Goal: Task Accomplishment & Management: Use online tool/utility

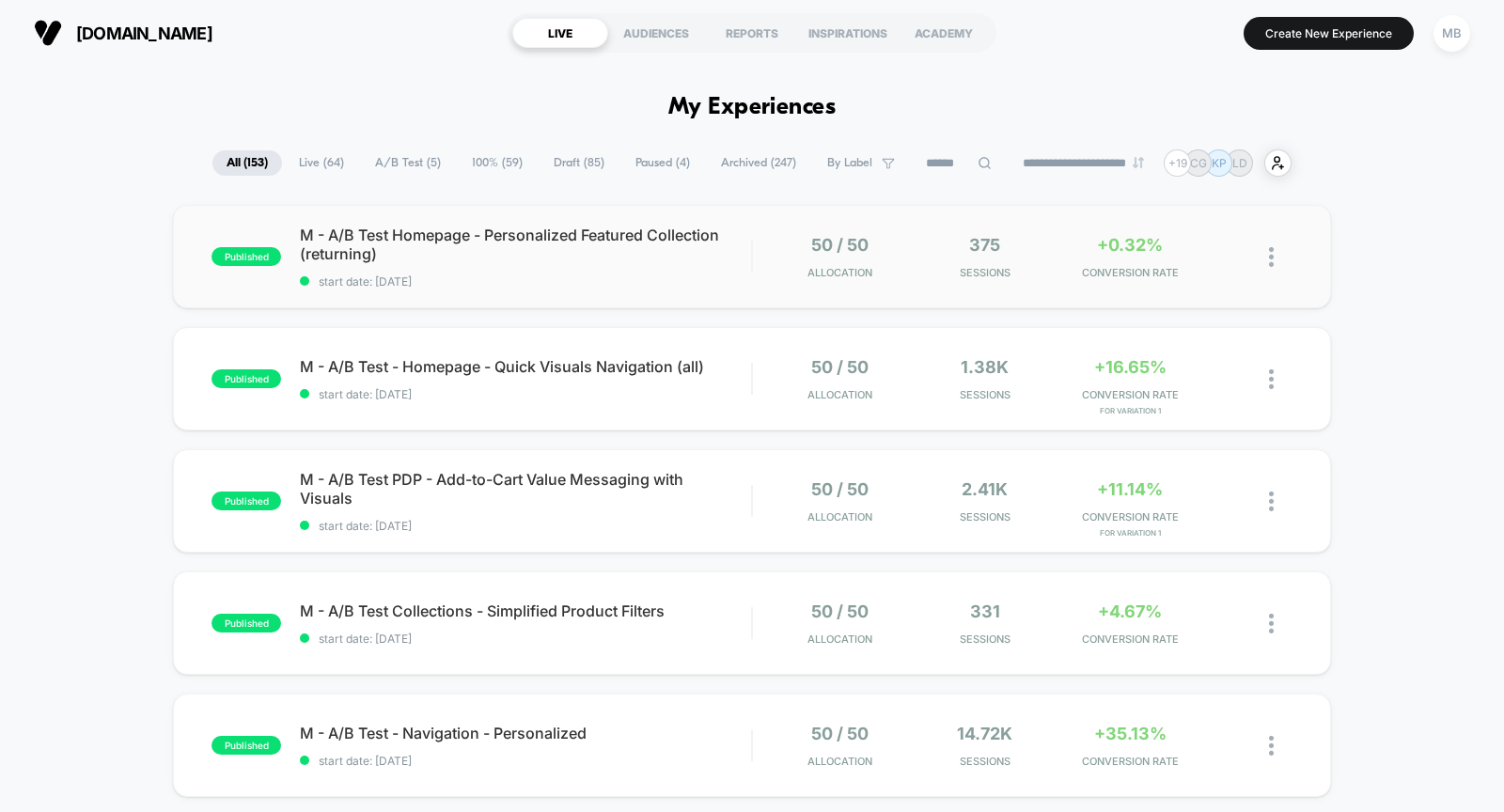
click at [559, 285] on span "start date: [DATE]" at bounding box center [525, 281] width 451 height 14
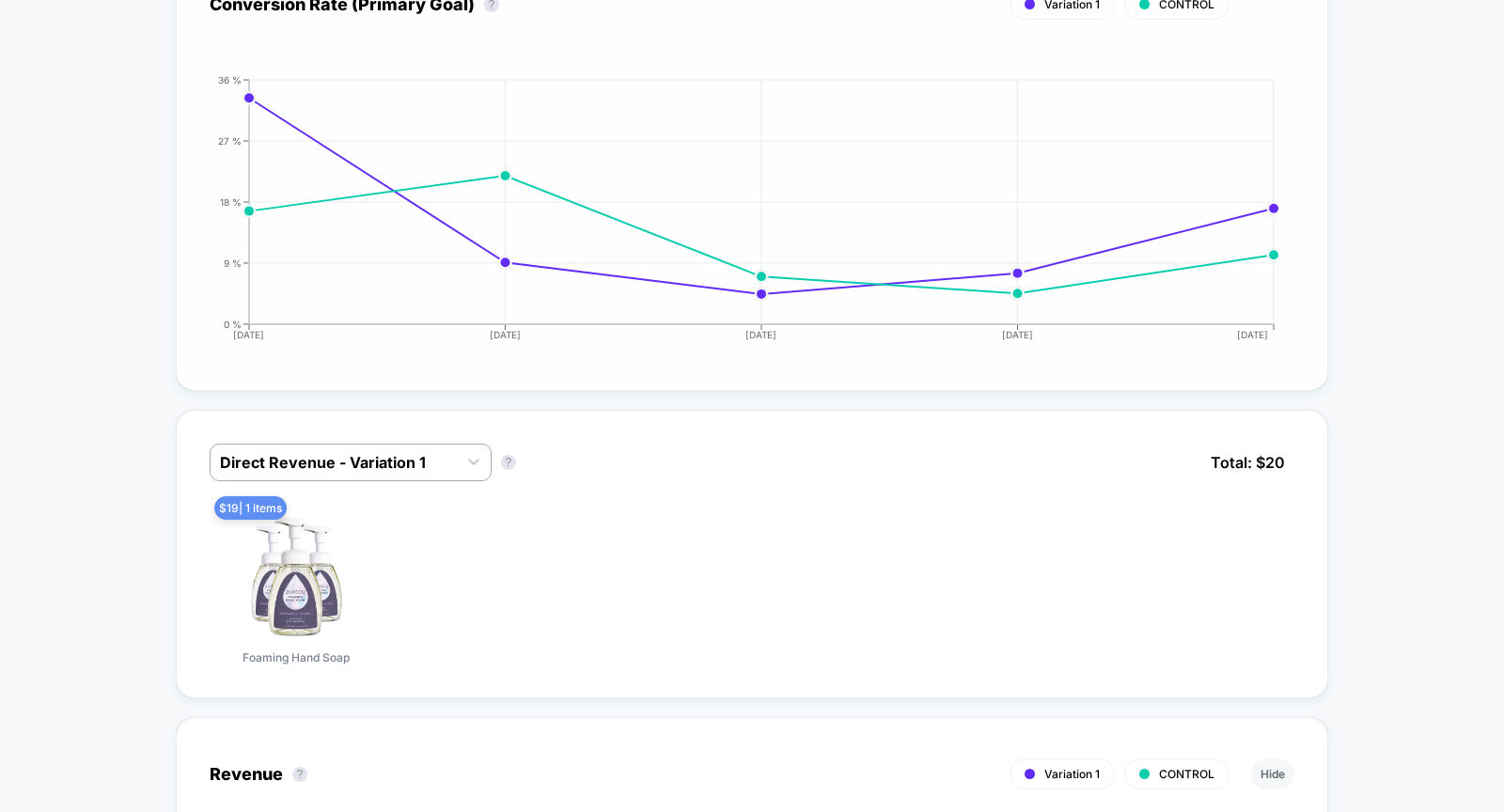
scroll to position [1035, 0]
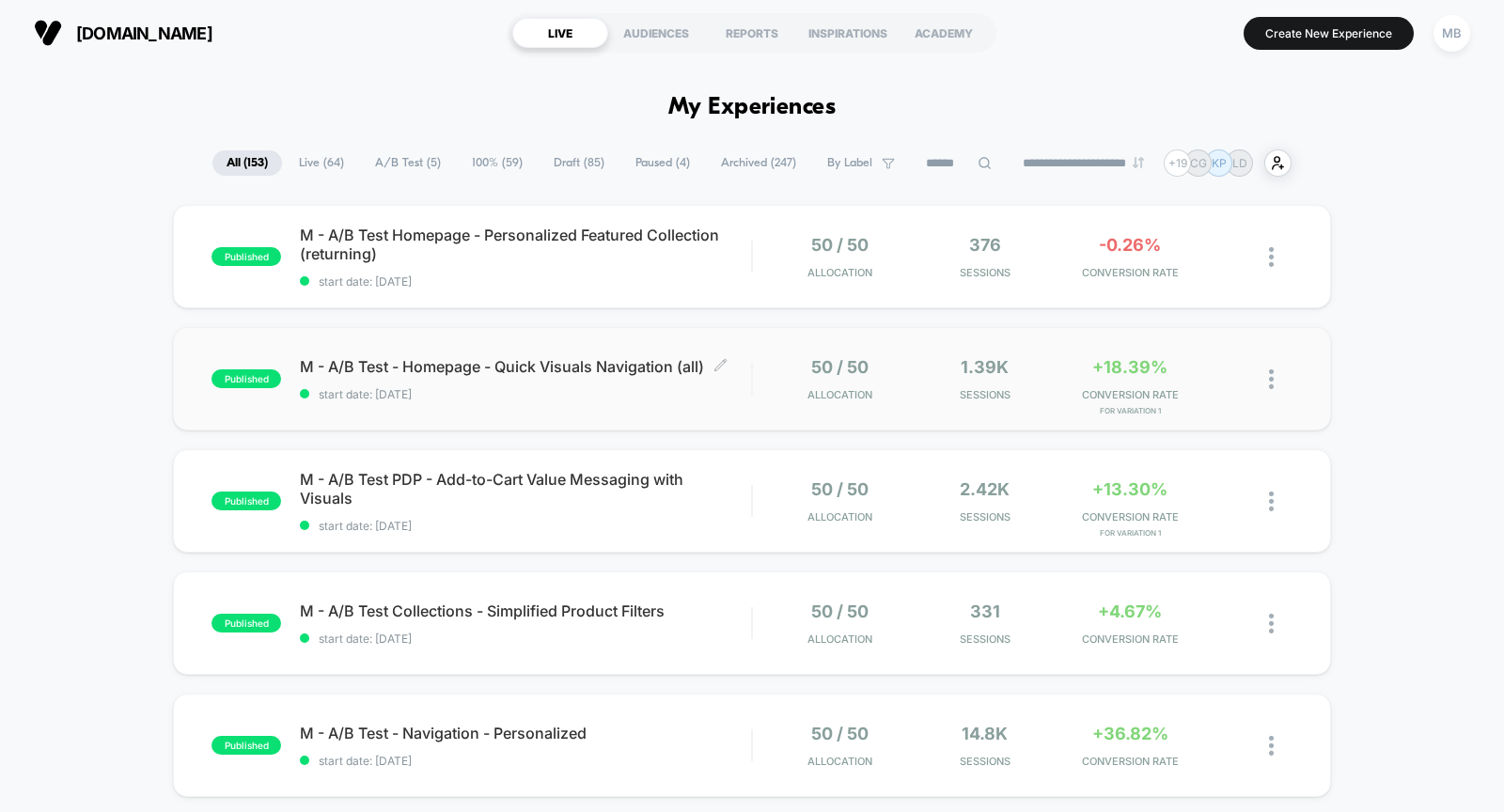
click at [604, 376] on div "M - A/B Test - Homepage - Quick Visuals Navigation (all) Click to edit experien…" at bounding box center [525, 379] width 451 height 44
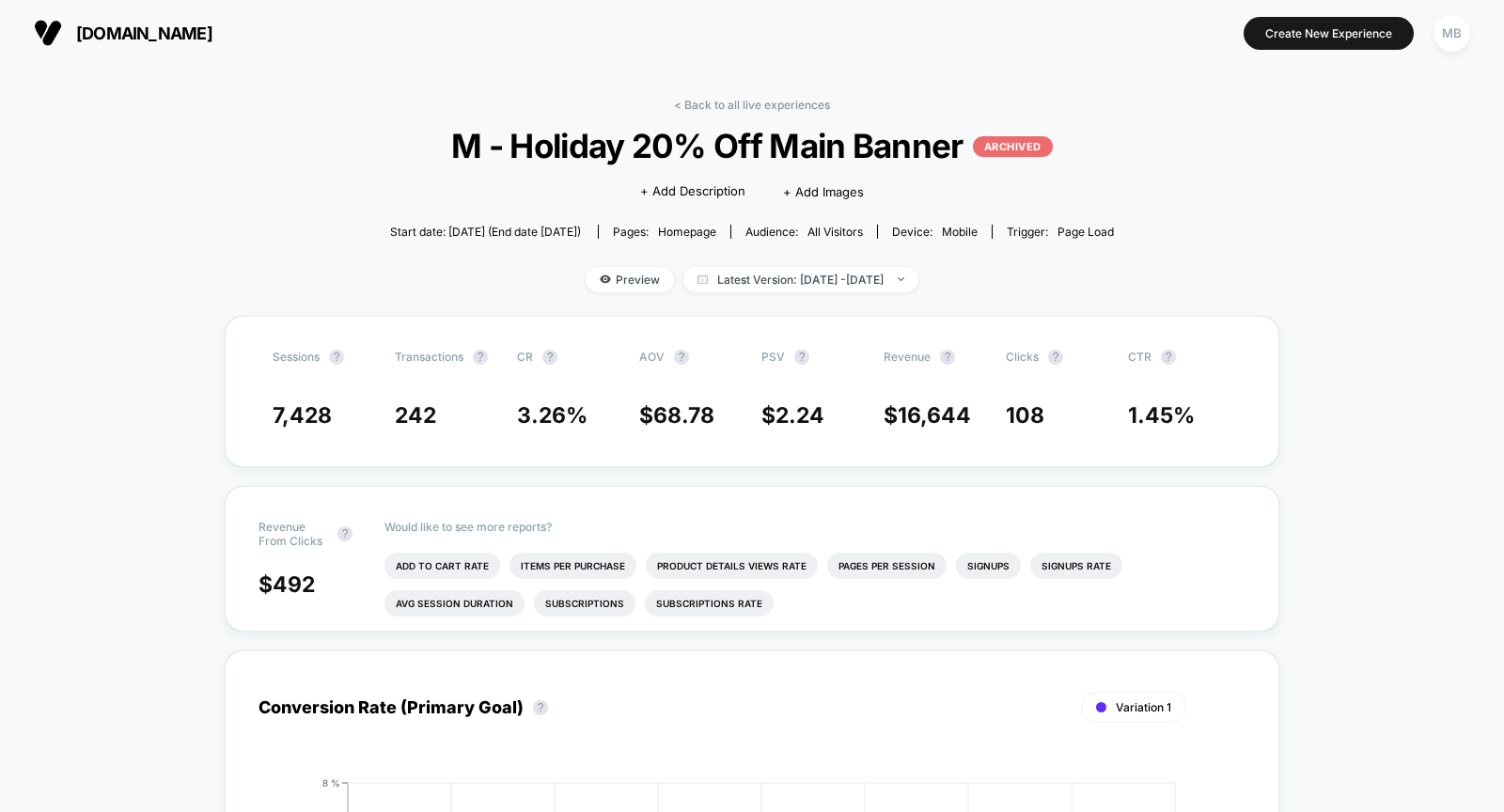
click at [165, 38] on span "[DOMAIN_NAME]" at bounding box center [144, 33] width 136 height 20
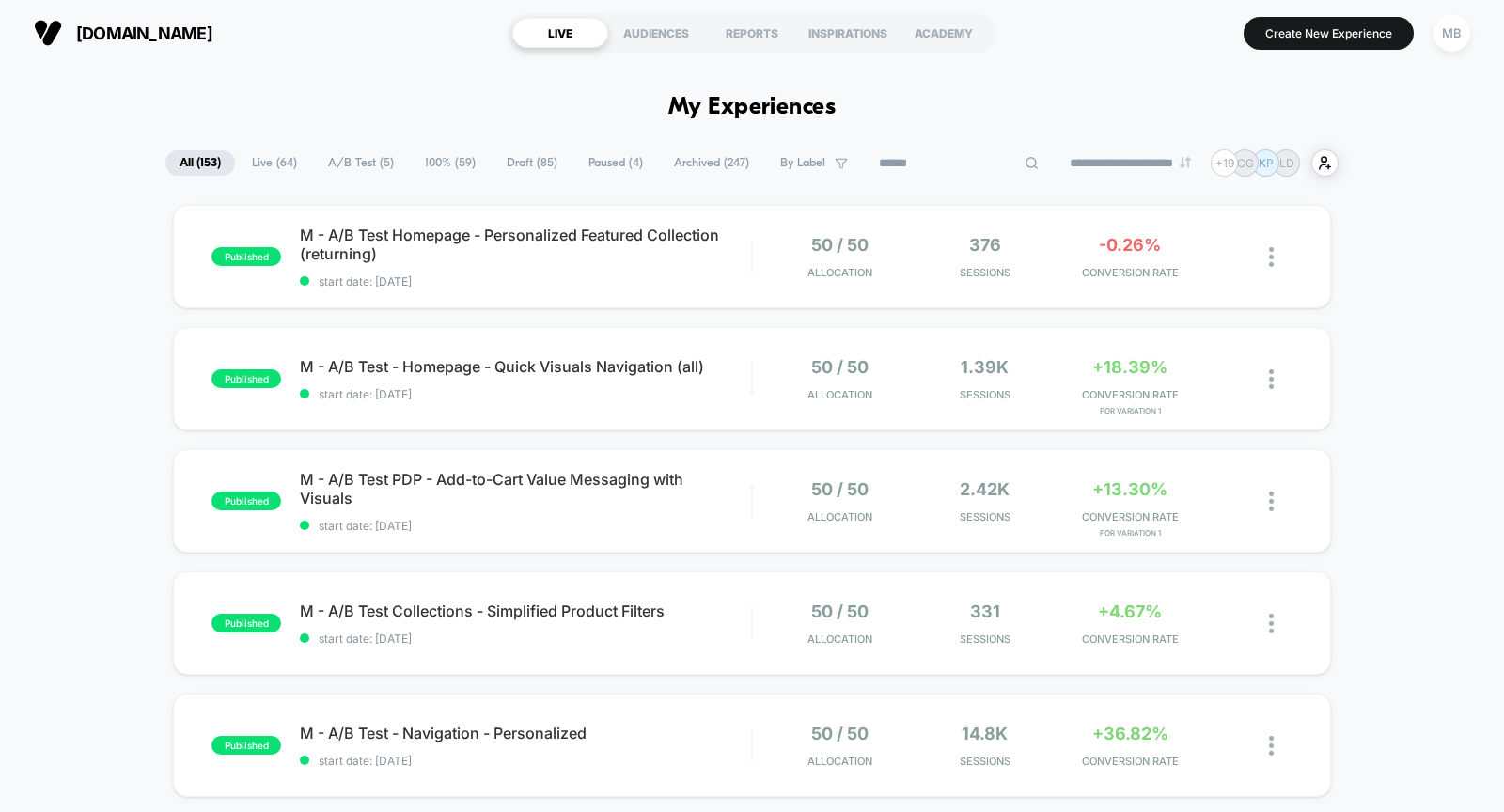
click at [924, 163] on input at bounding box center [959, 164] width 188 height 23
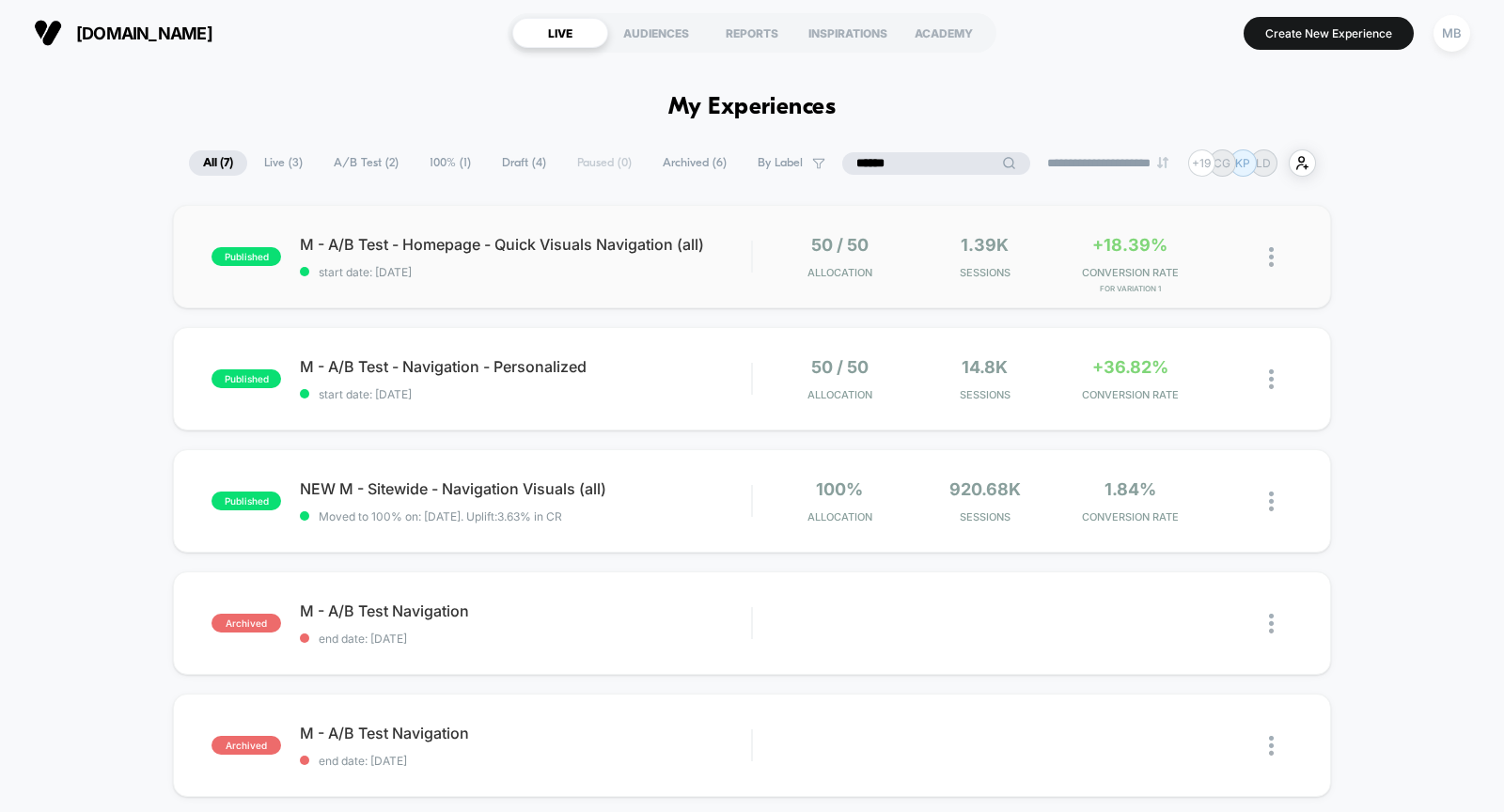
type input "******"
drag, startPoint x: 502, startPoint y: 293, endPoint x: 567, endPoint y: 329, distance: 74.3
drag, startPoint x: 599, startPoint y: 514, endPoint x: 649, endPoint y: 534, distance: 53.9
click at [653, 534] on div "published NEW M - Sitewide - Navigation Visuals (all) Moved to 100% on: 3/13/20…" at bounding box center [752, 501] width 1158 height 103
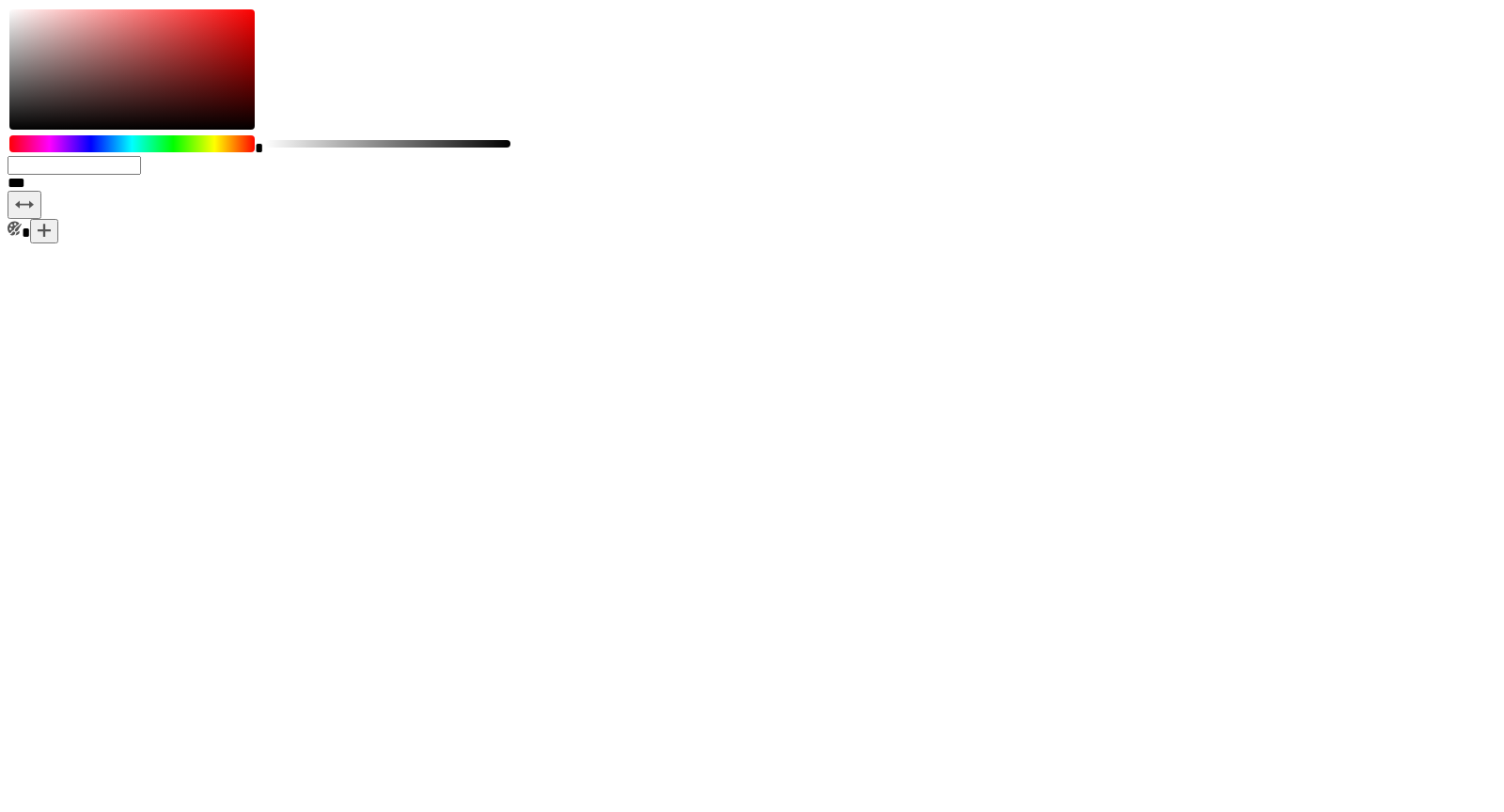
click at [649, 251] on html "**********" at bounding box center [752, 125] width 1504 height 251
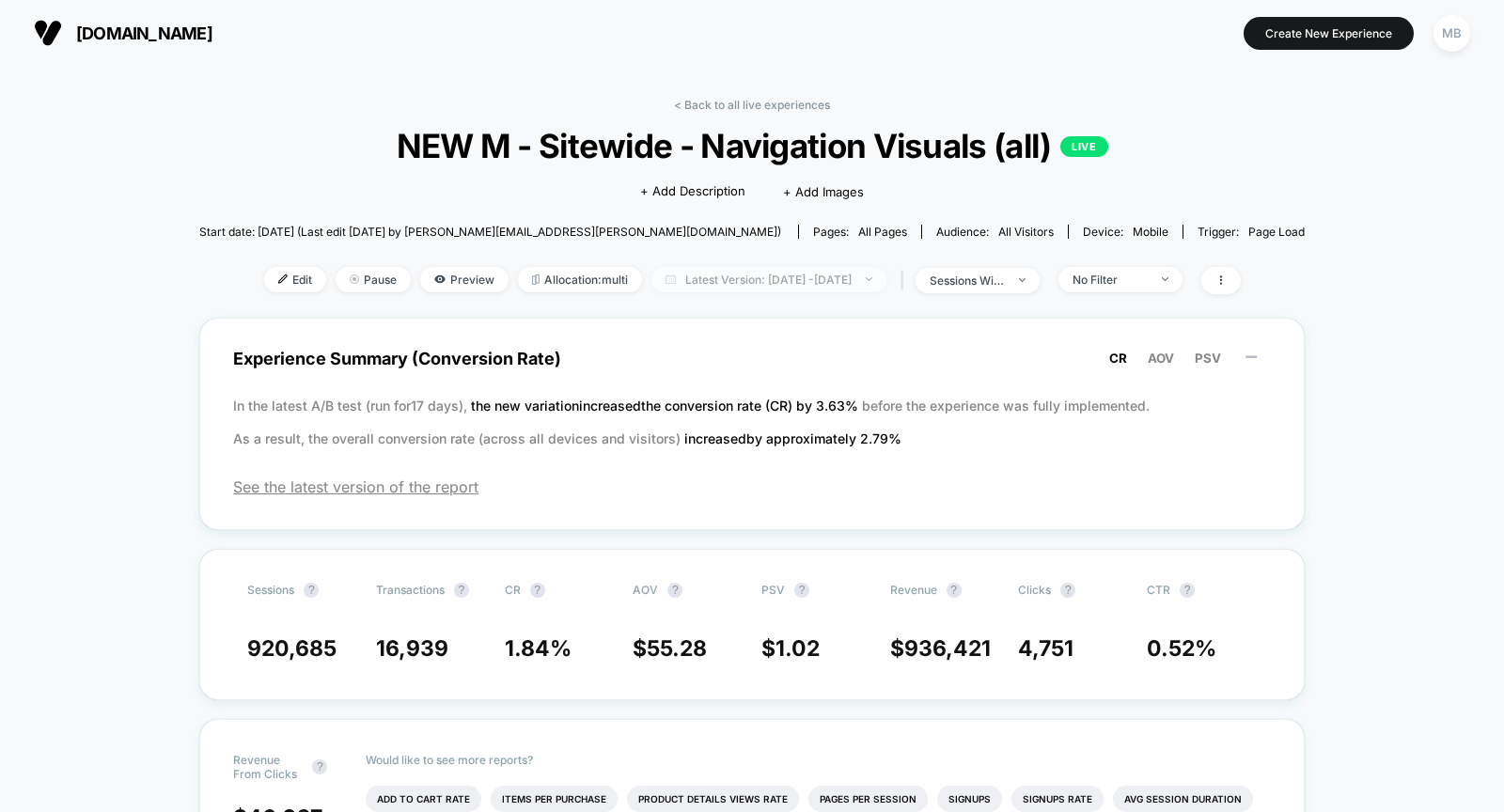
click at [747, 281] on span "Latest Version: Mar 13, 2025 - Oct 14, 2025" at bounding box center [769, 279] width 235 height 26
select select "*"
select select "****"
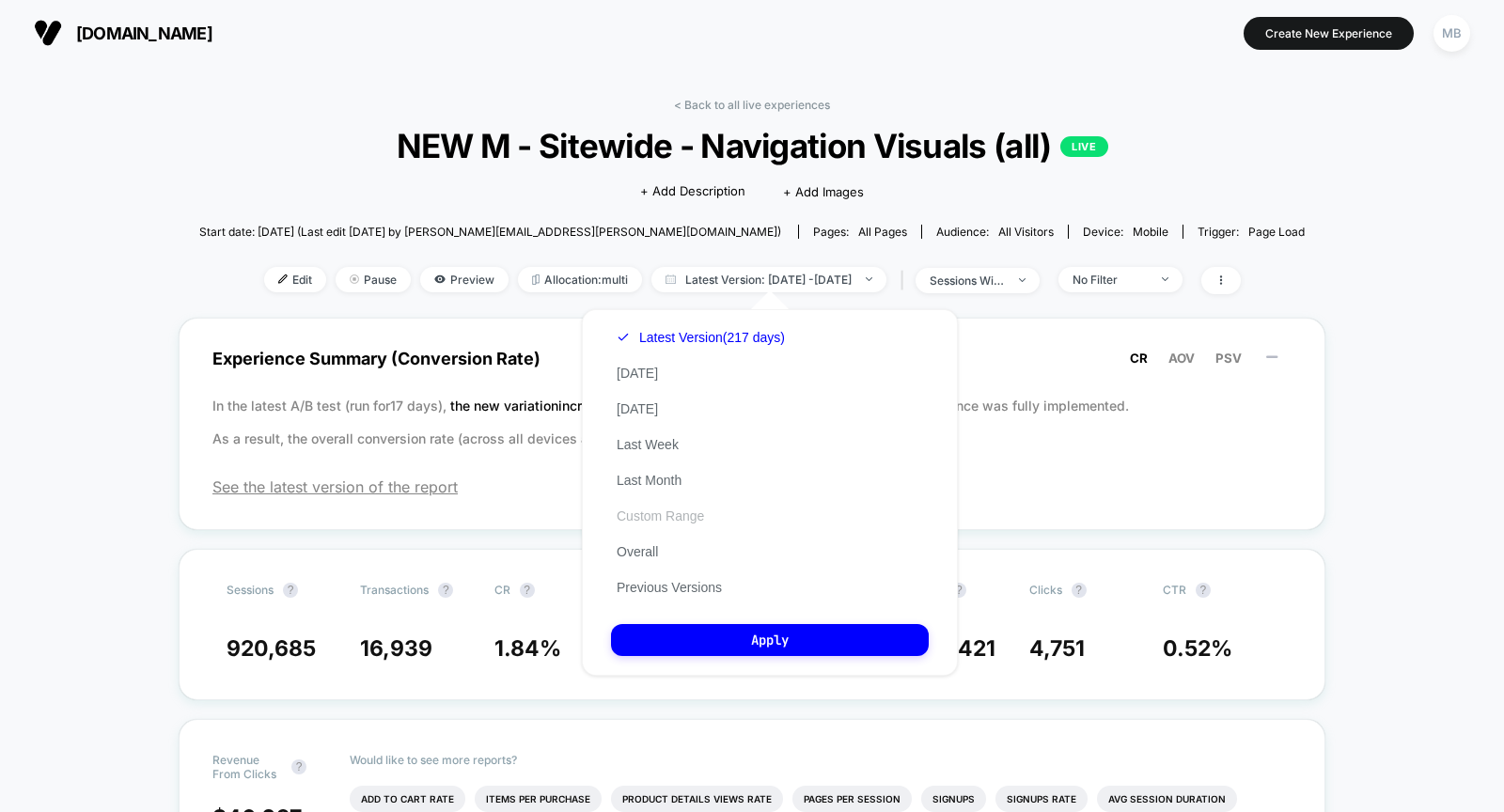
click at [663, 520] on button "Custom Range" at bounding box center [660, 516] width 98 height 17
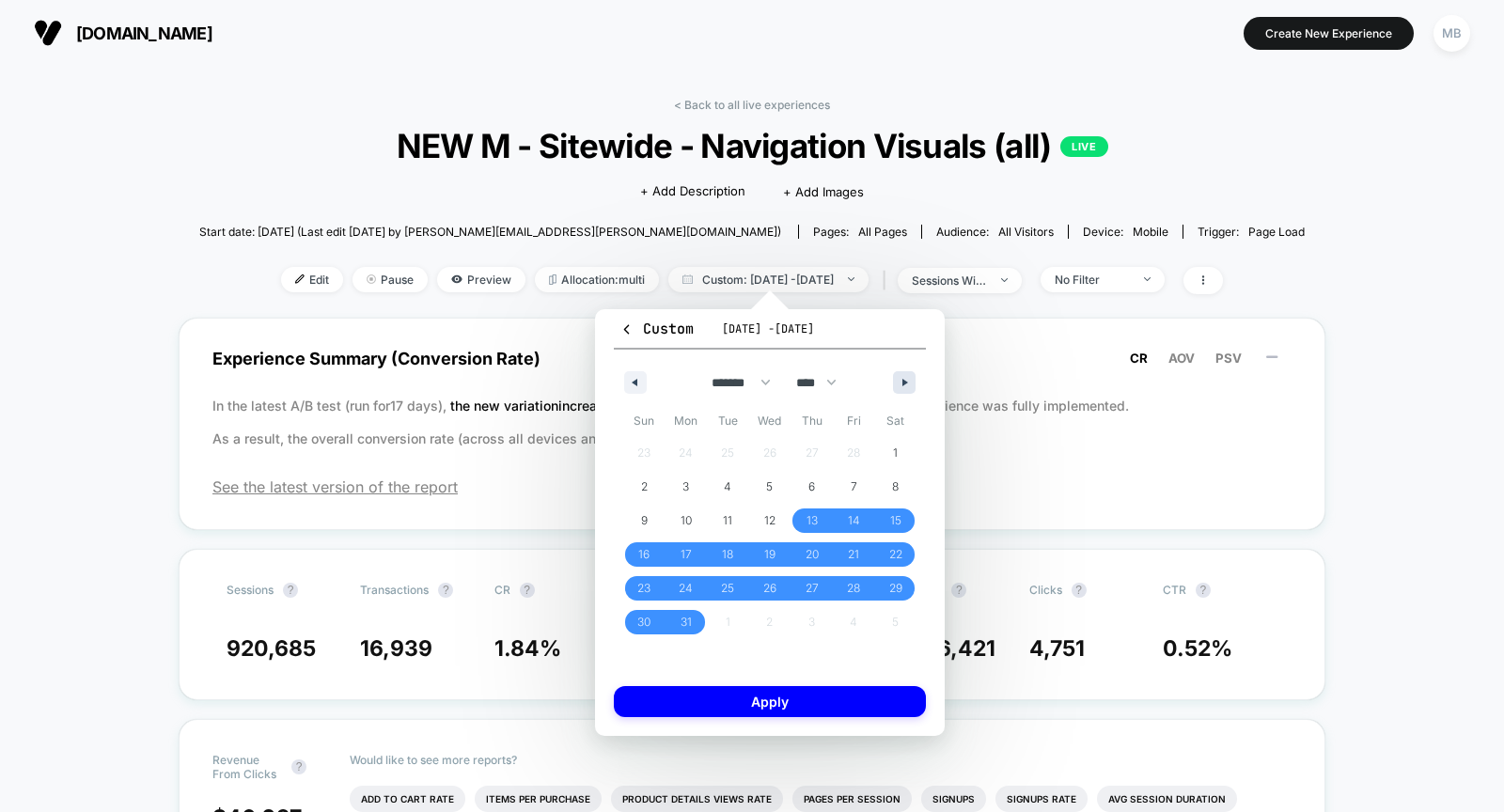
click at [902, 384] on icon "button" at bounding box center [907, 382] width 9 height 8
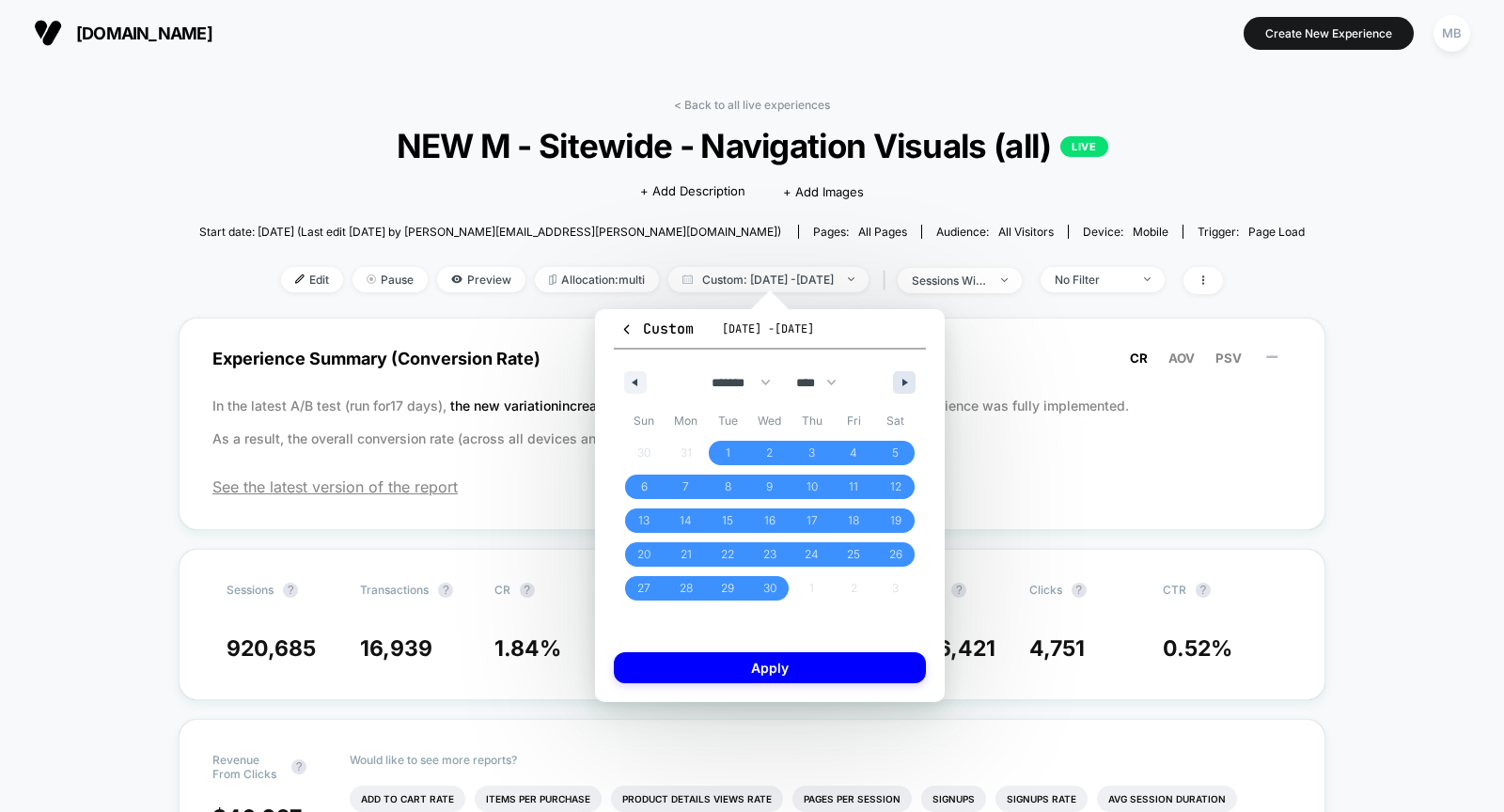
click at [902, 384] on icon "button" at bounding box center [907, 382] width 9 height 8
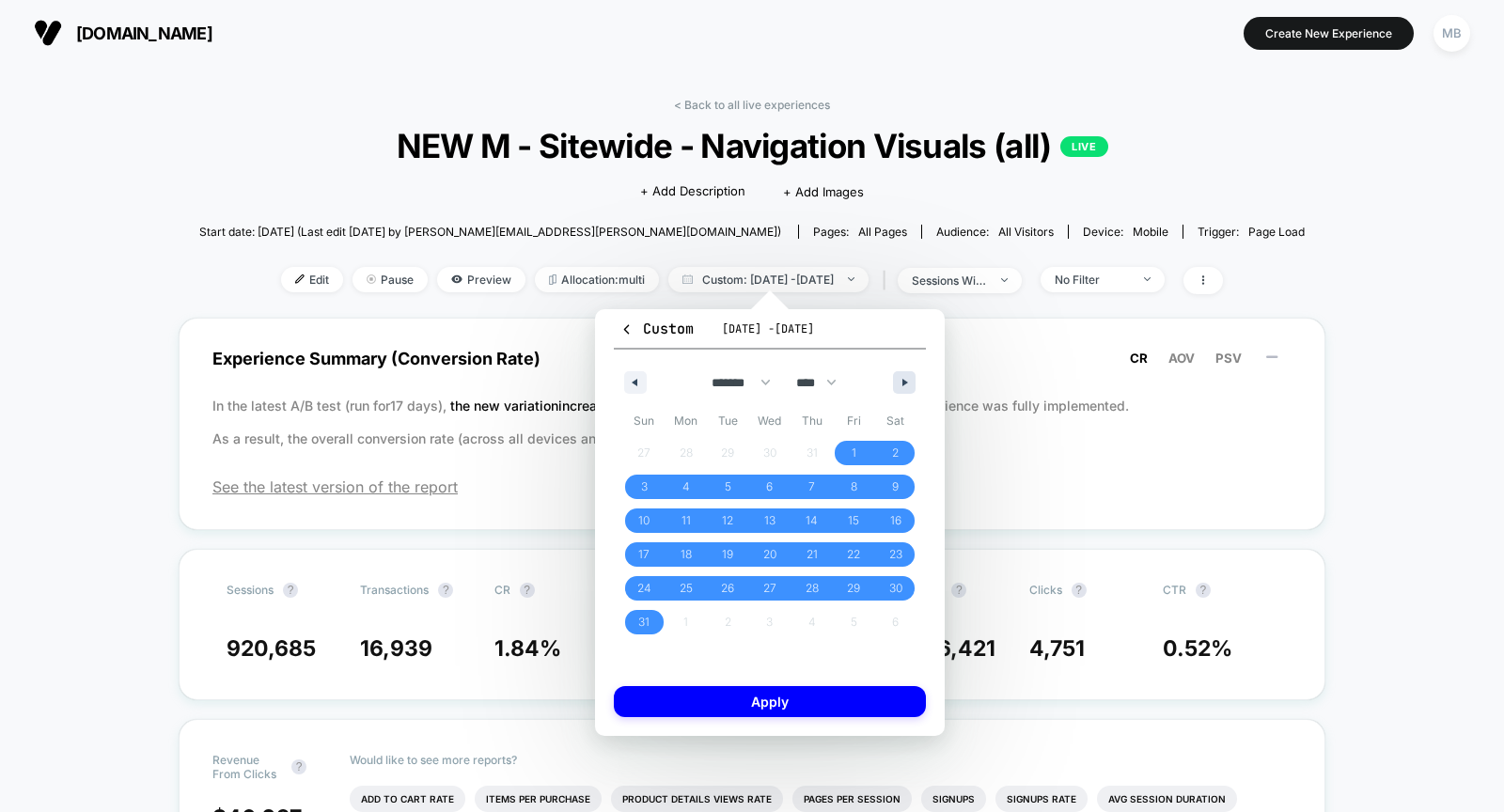
click at [902, 384] on icon "button" at bounding box center [907, 382] width 9 height 8
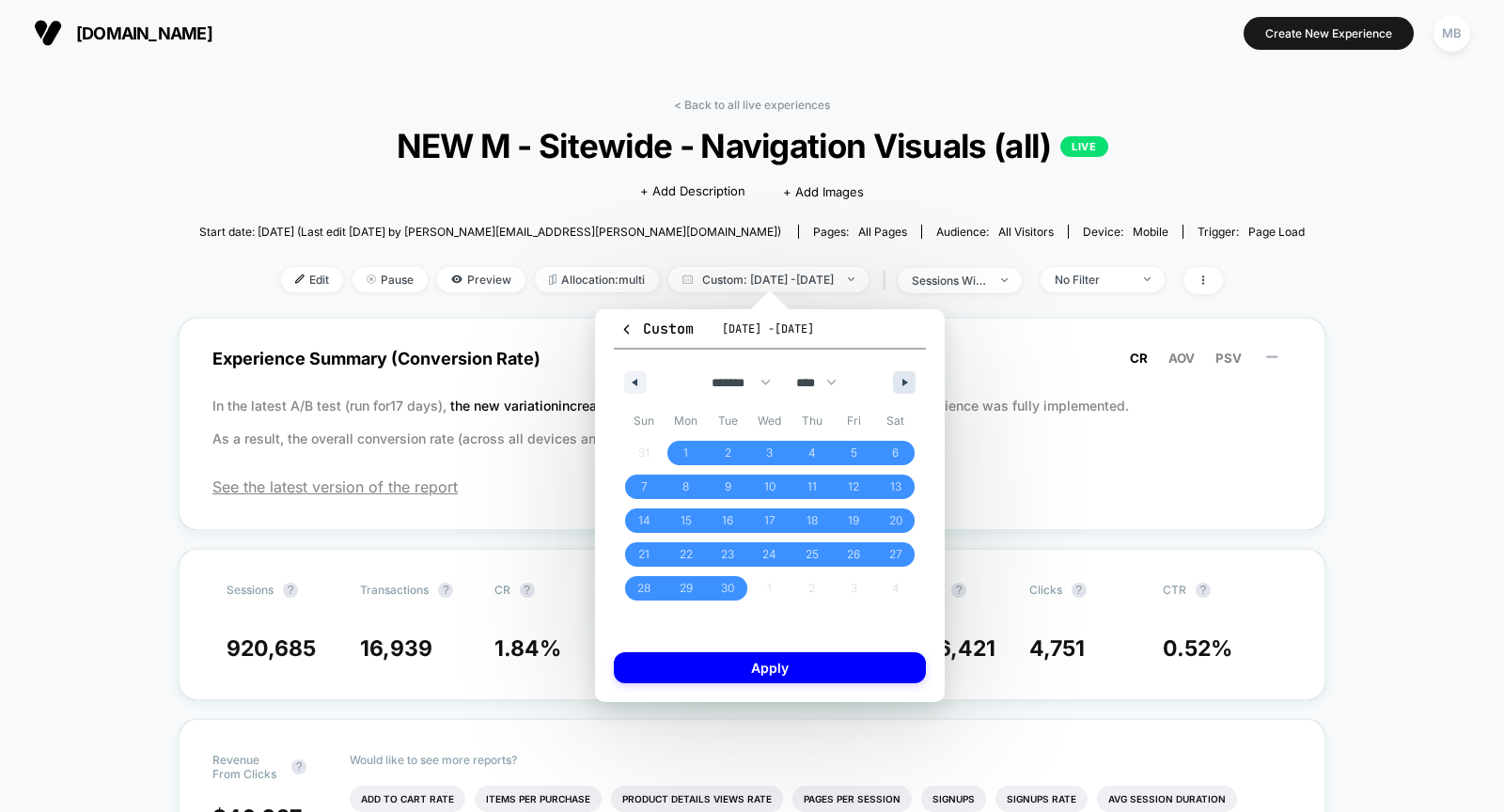
click at [902, 384] on icon "button" at bounding box center [907, 382] width 9 height 8
select select "*"
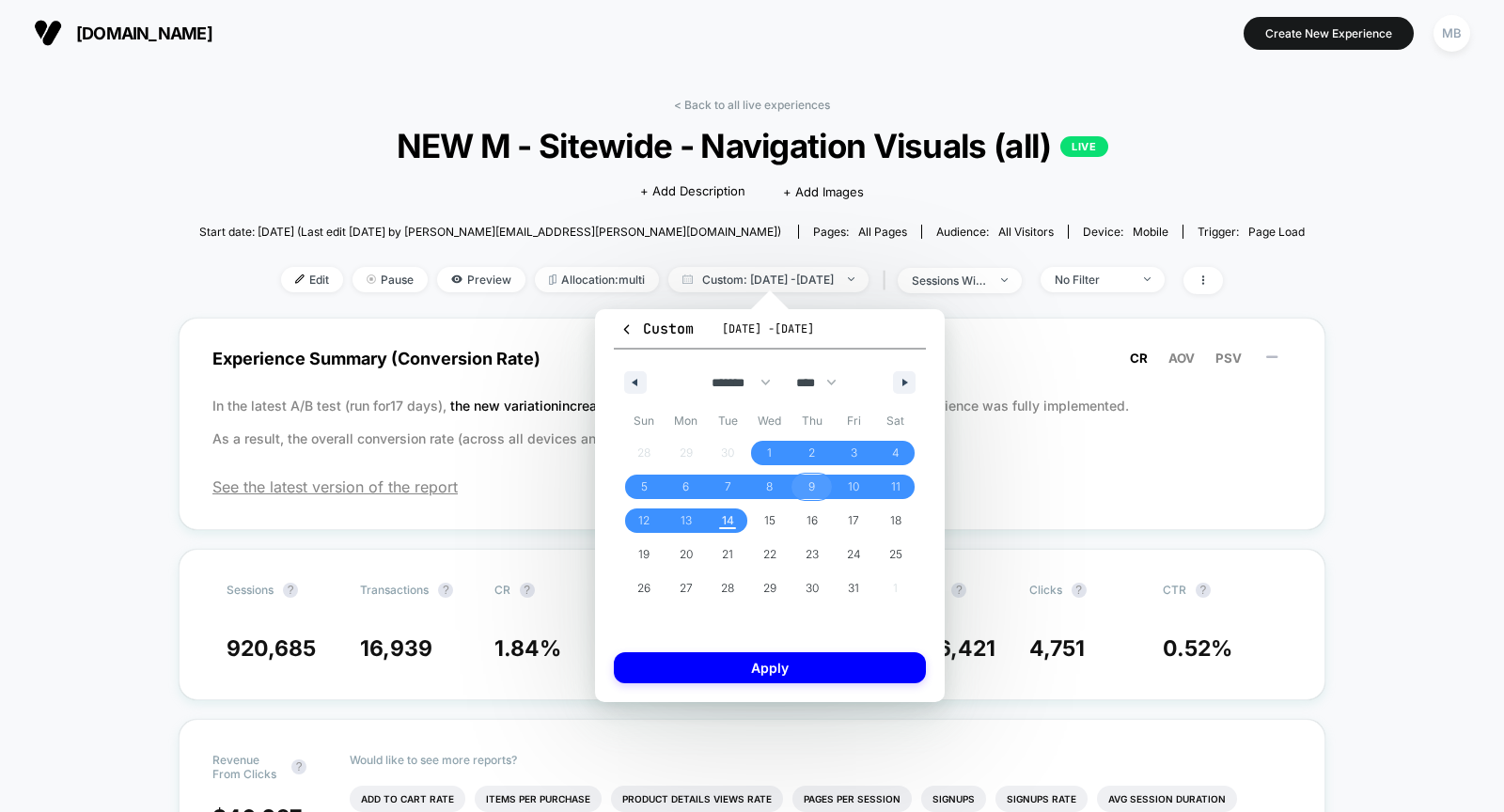
click at [817, 491] on span "9" at bounding box center [811, 486] width 43 height 25
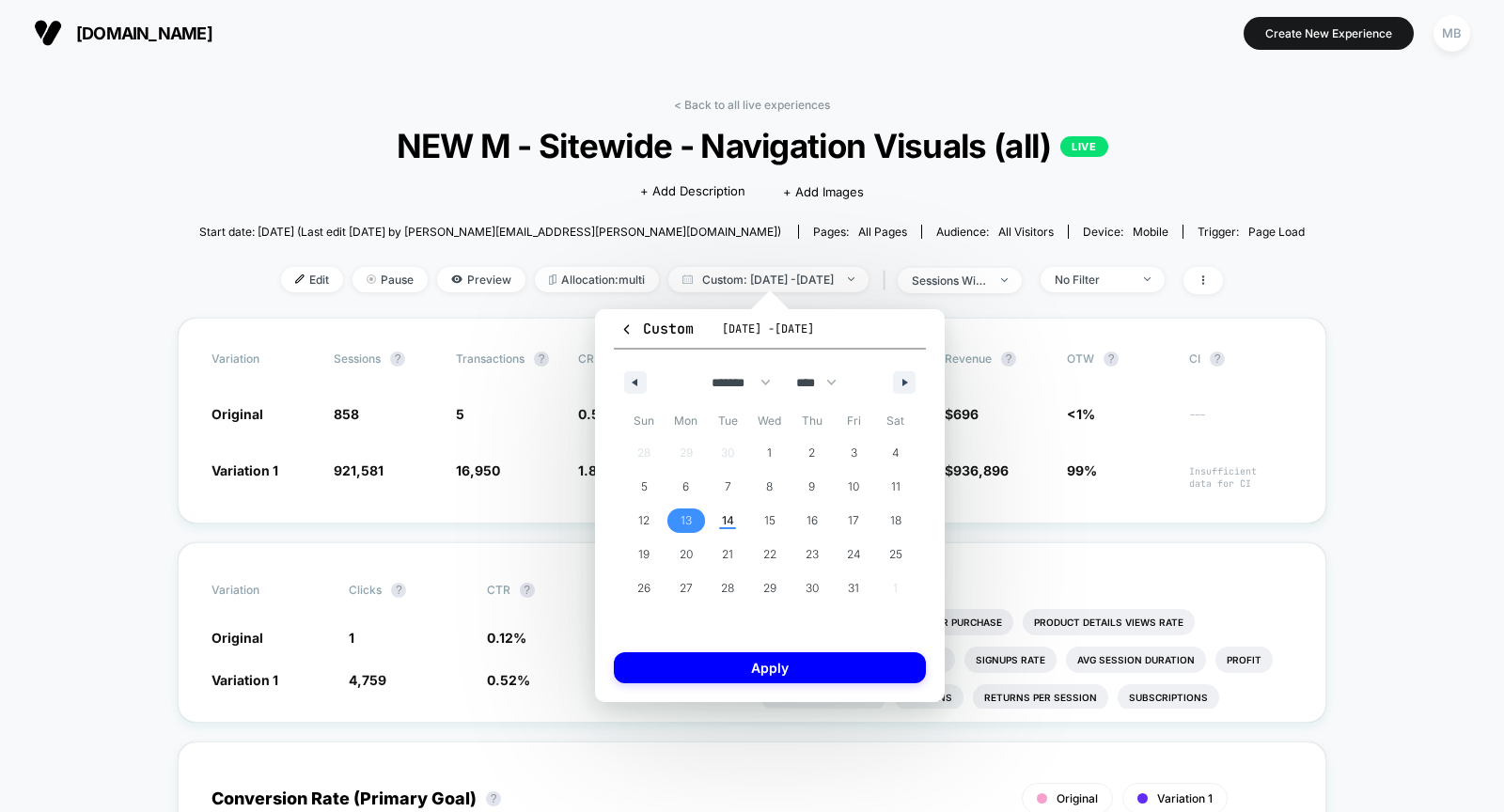
click at [692, 521] on span "13" at bounding box center [686, 521] width 43 height 25
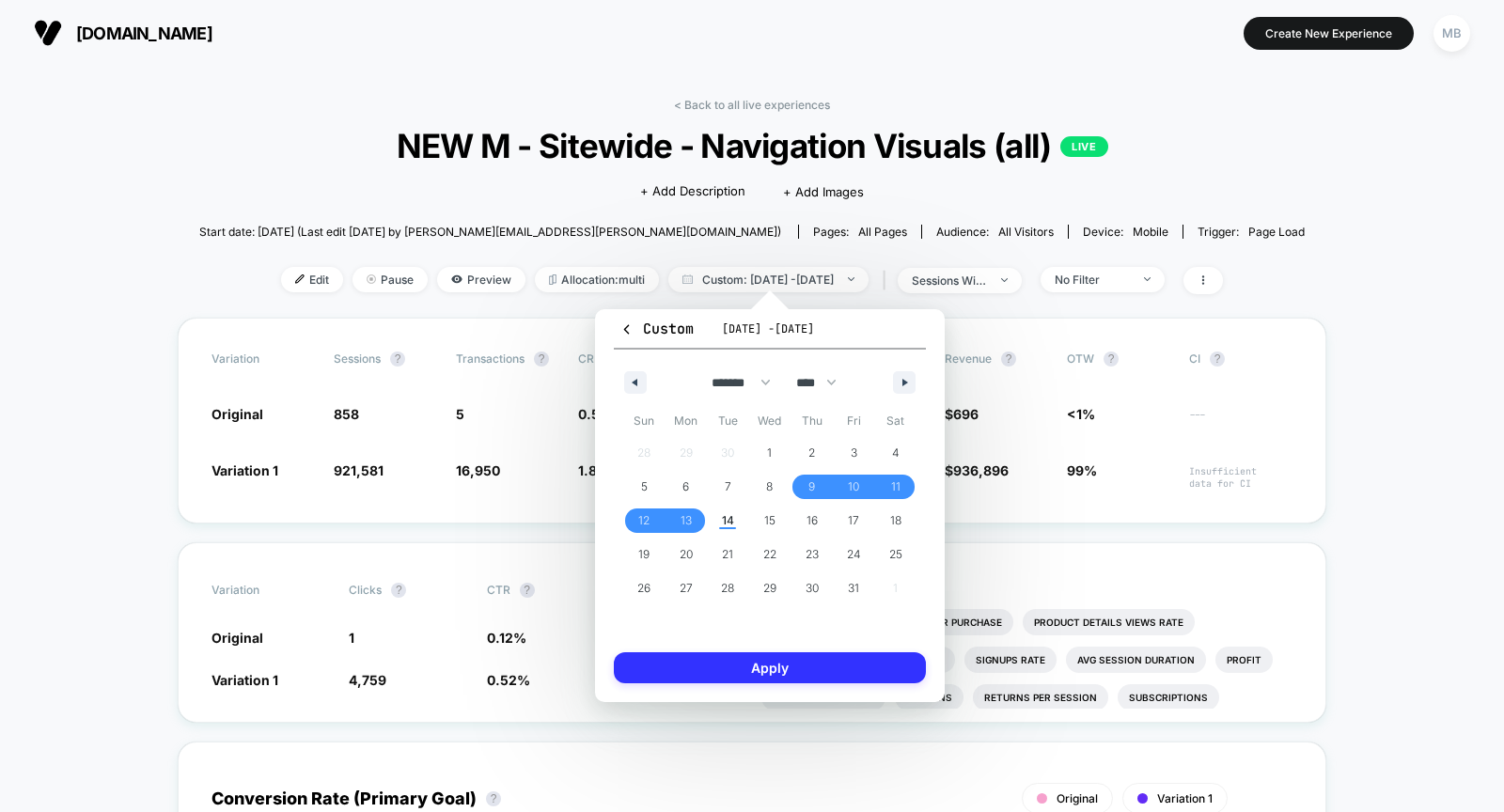
click at [799, 658] on button "Apply" at bounding box center [770, 667] width 312 height 31
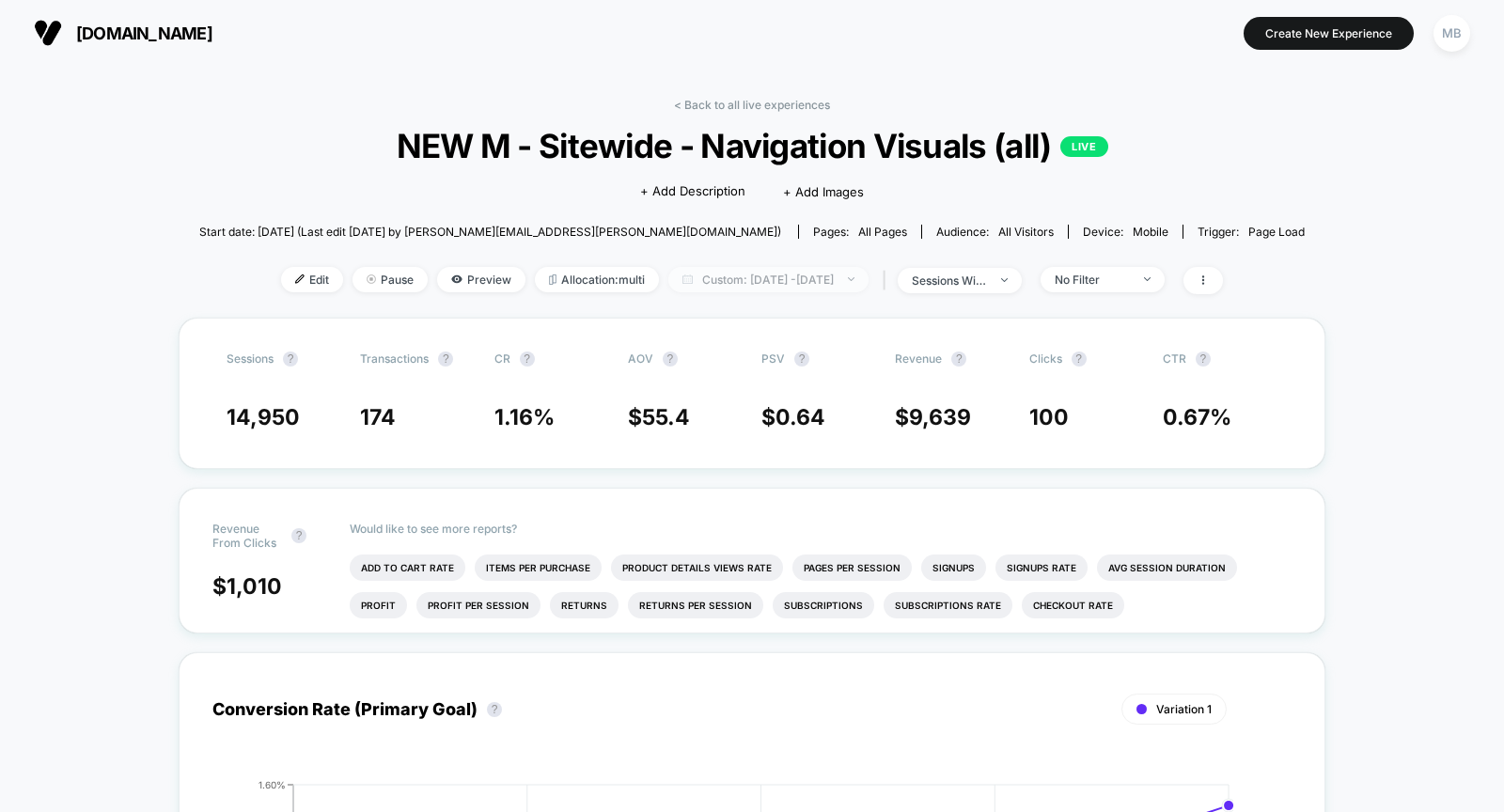
click at [756, 277] on span "Custom: Oct 9, 2025 - Oct 13, 2025" at bounding box center [768, 279] width 200 height 26
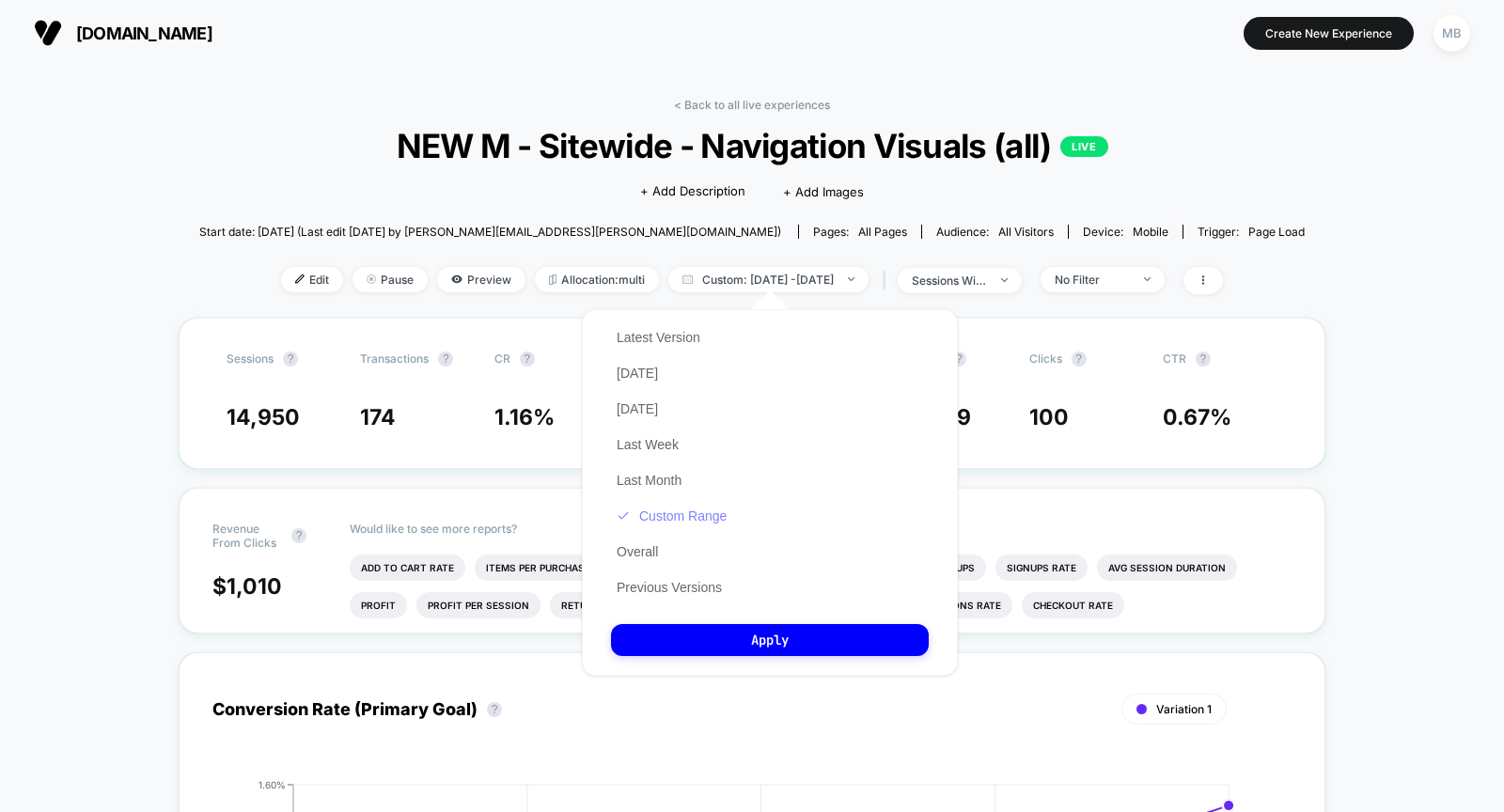
click at [685, 510] on button "Custom Range" at bounding box center [671, 516] width 121 height 17
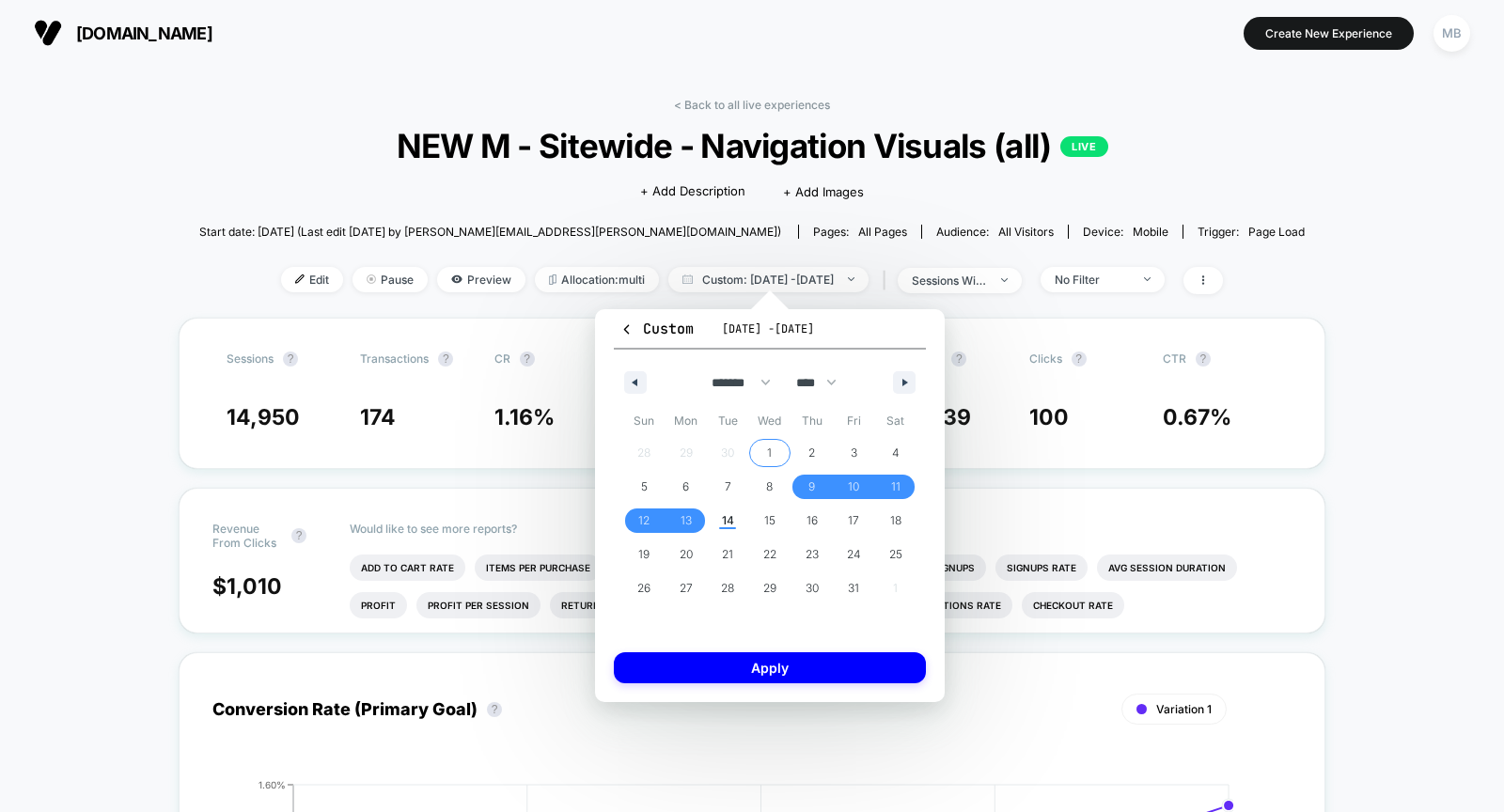
click at [770, 442] on span "1" at bounding box center [769, 453] width 5 height 34
click at [683, 529] on span "13" at bounding box center [686, 521] width 11 height 34
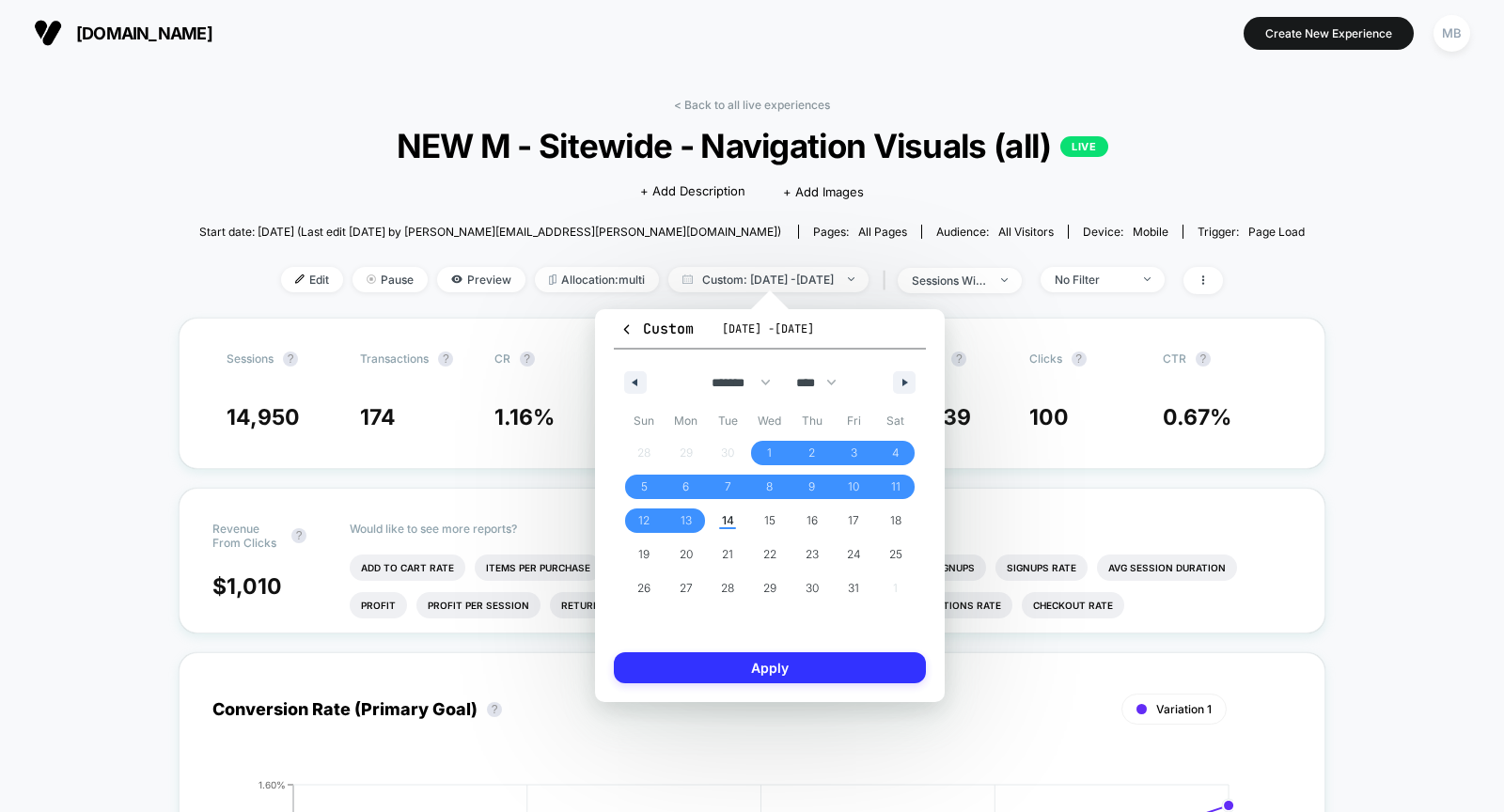
click at [767, 667] on button "Apply" at bounding box center [770, 667] width 312 height 31
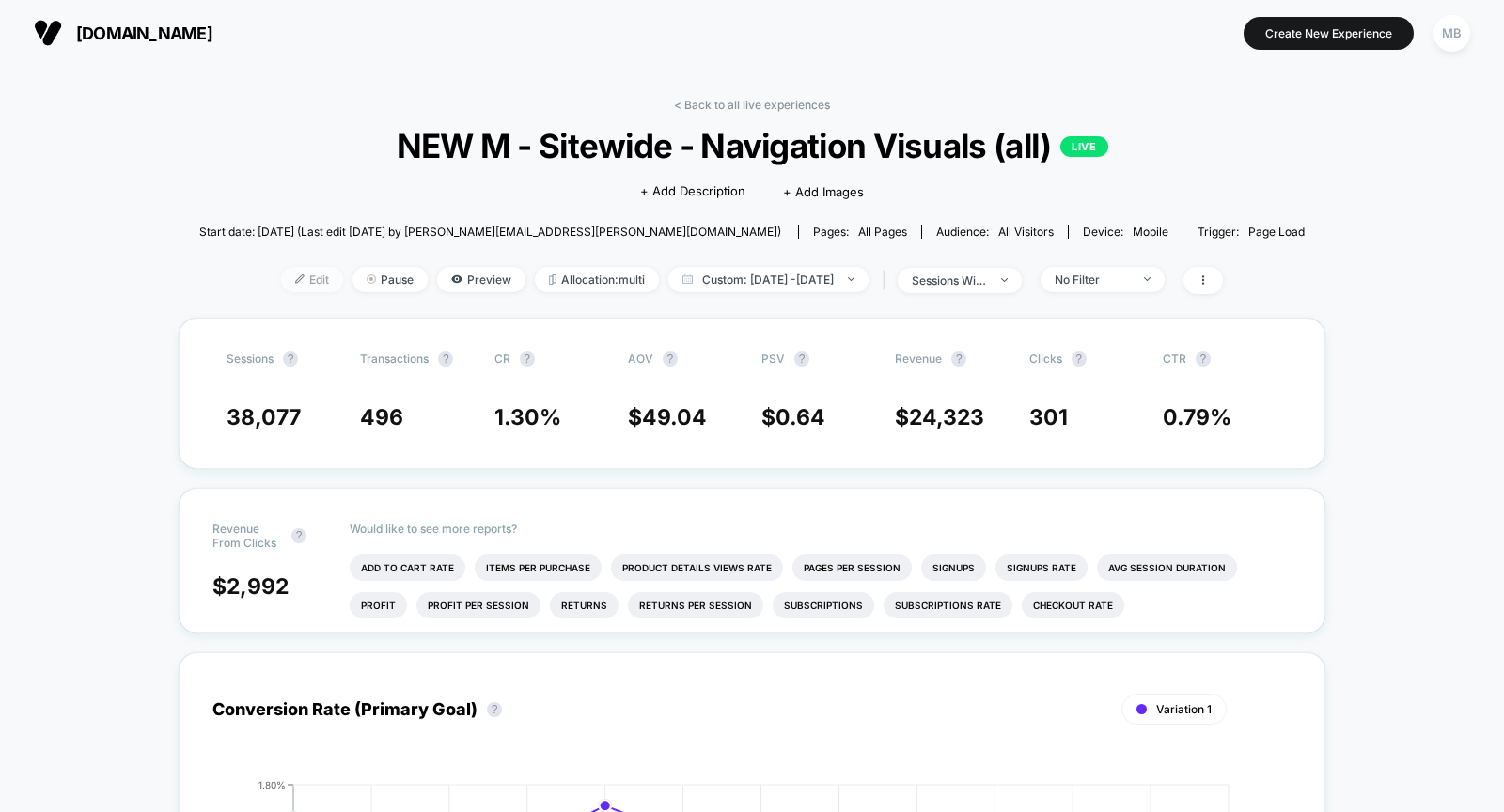
click at [281, 284] on span "Edit" at bounding box center [312, 279] width 62 height 26
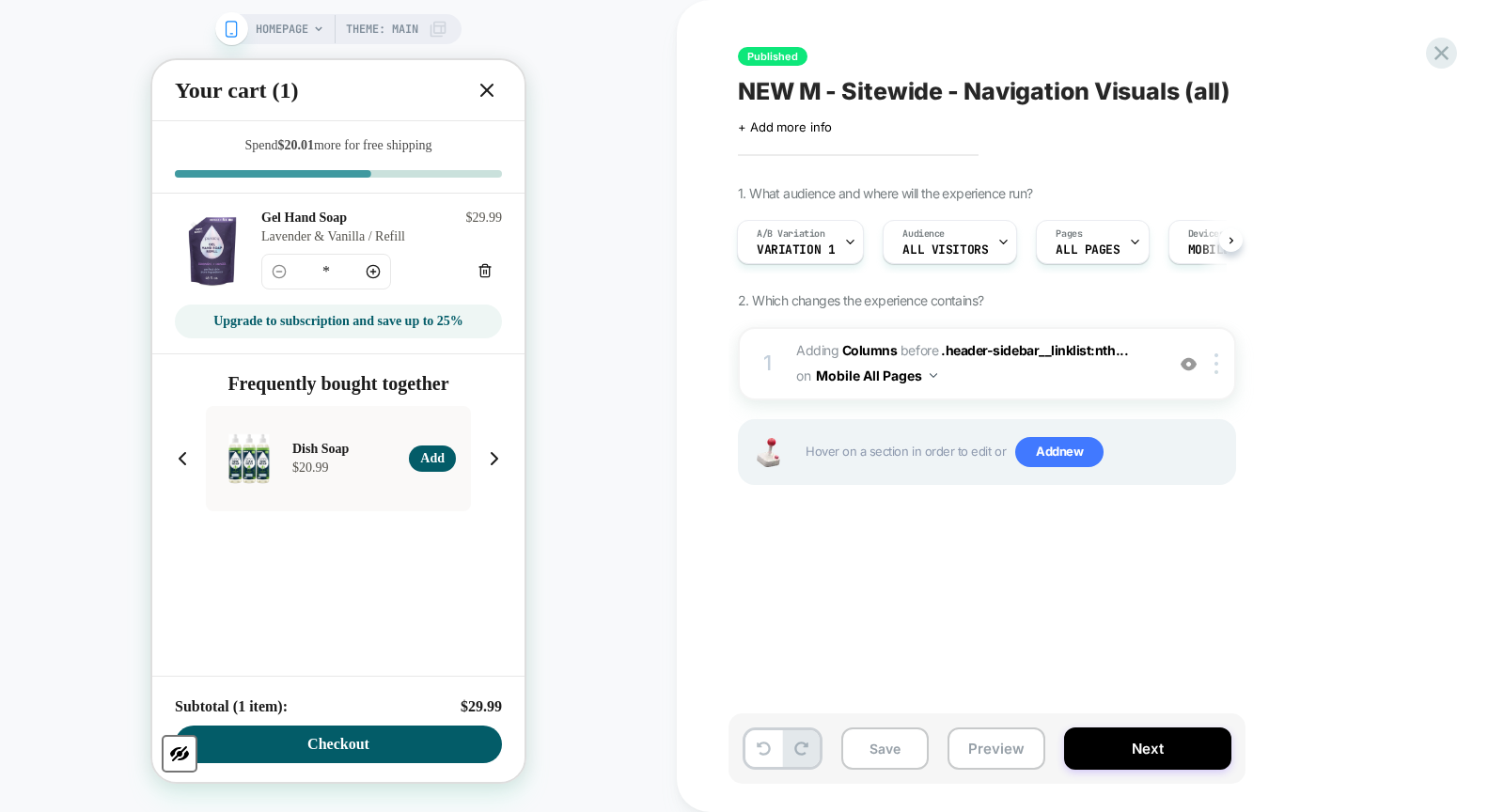
click at [474, 96] on button "Close" at bounding box center [487, 90] width 30 height 30
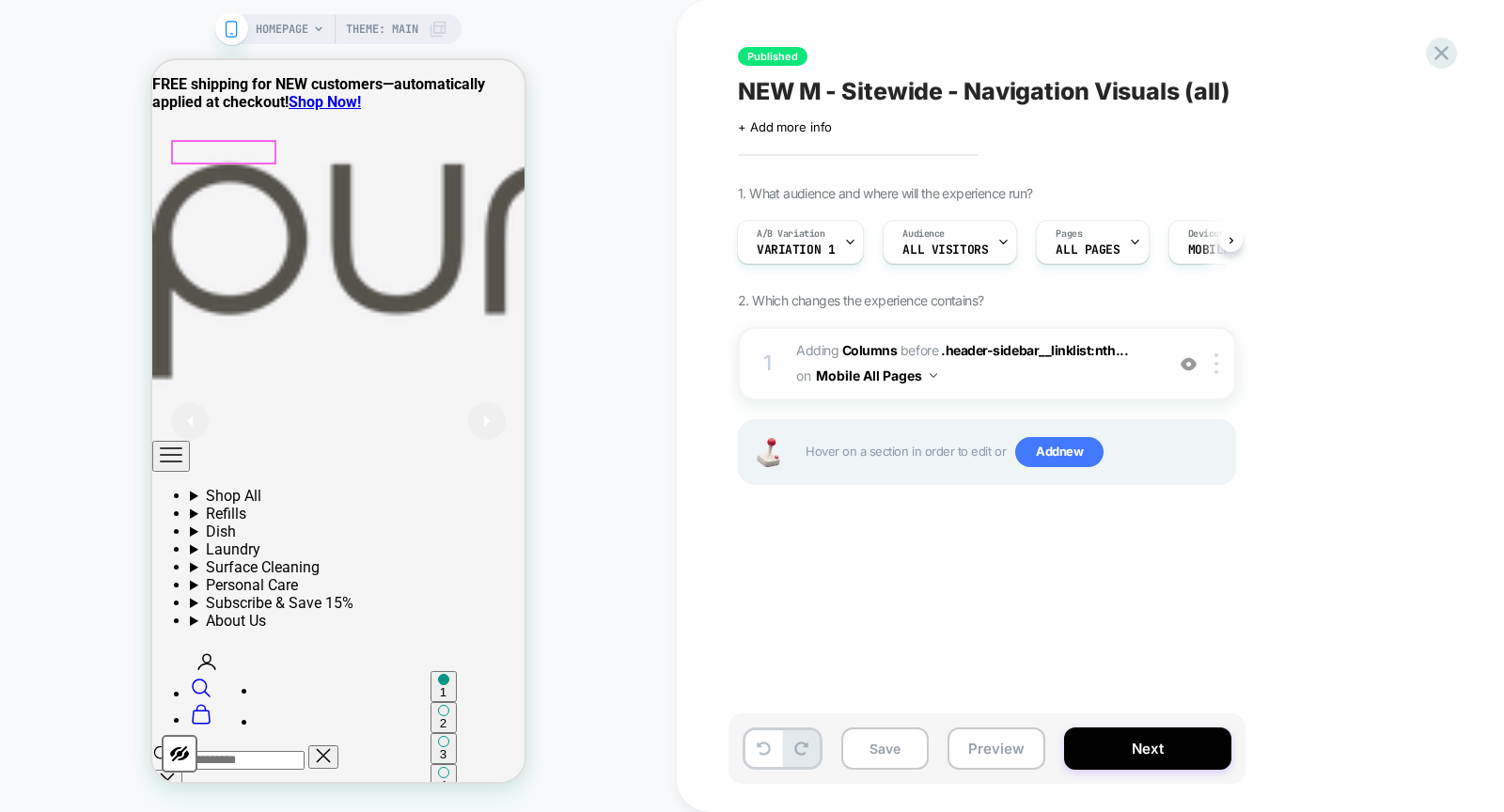
click at [176, 444] on icon "Primary navigation" at bounding box center [171, 455] width 23 height 23
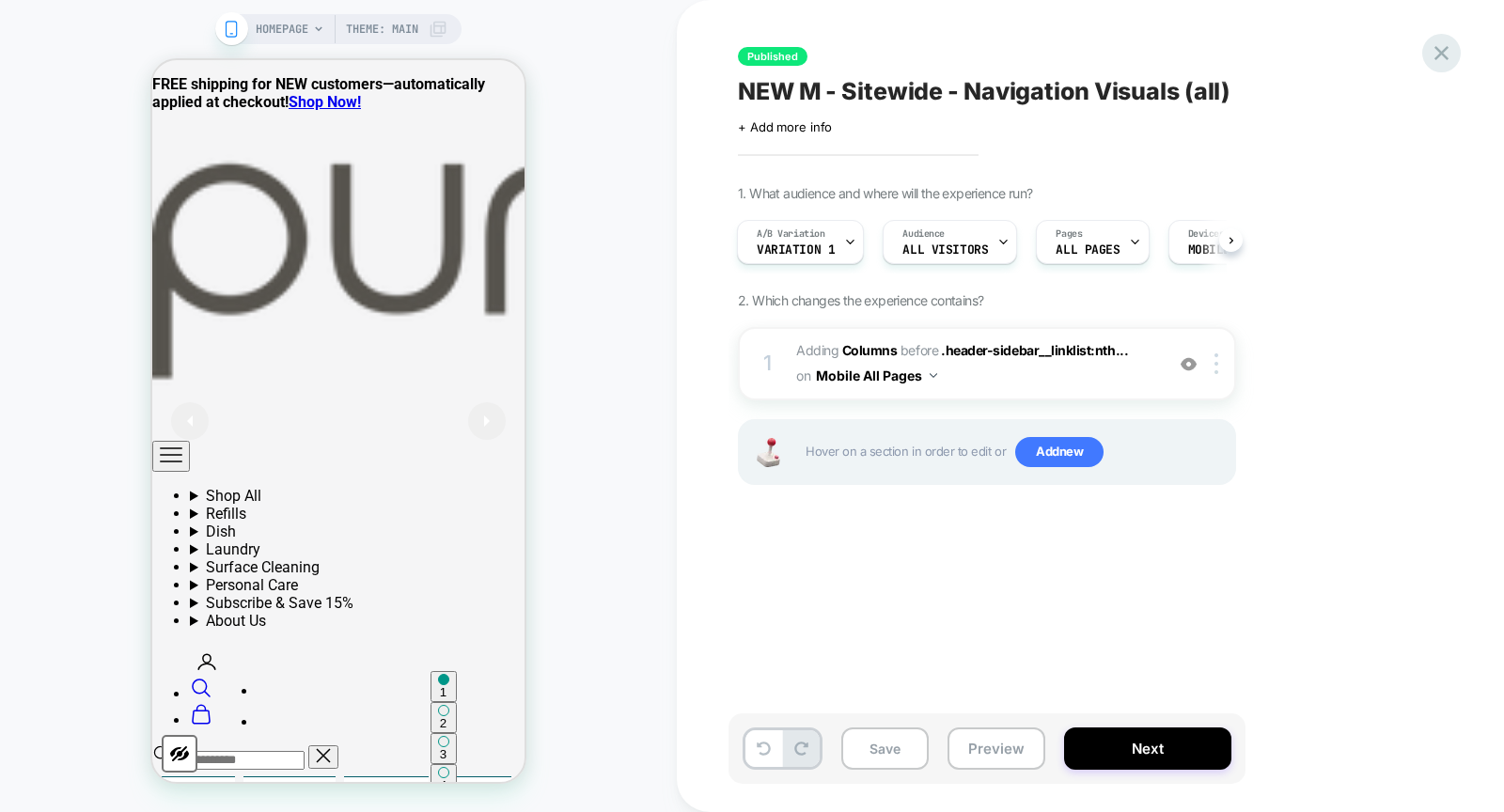
click at [1436, 48] on icon at bounding box center [1441, 53] width 14 height 14
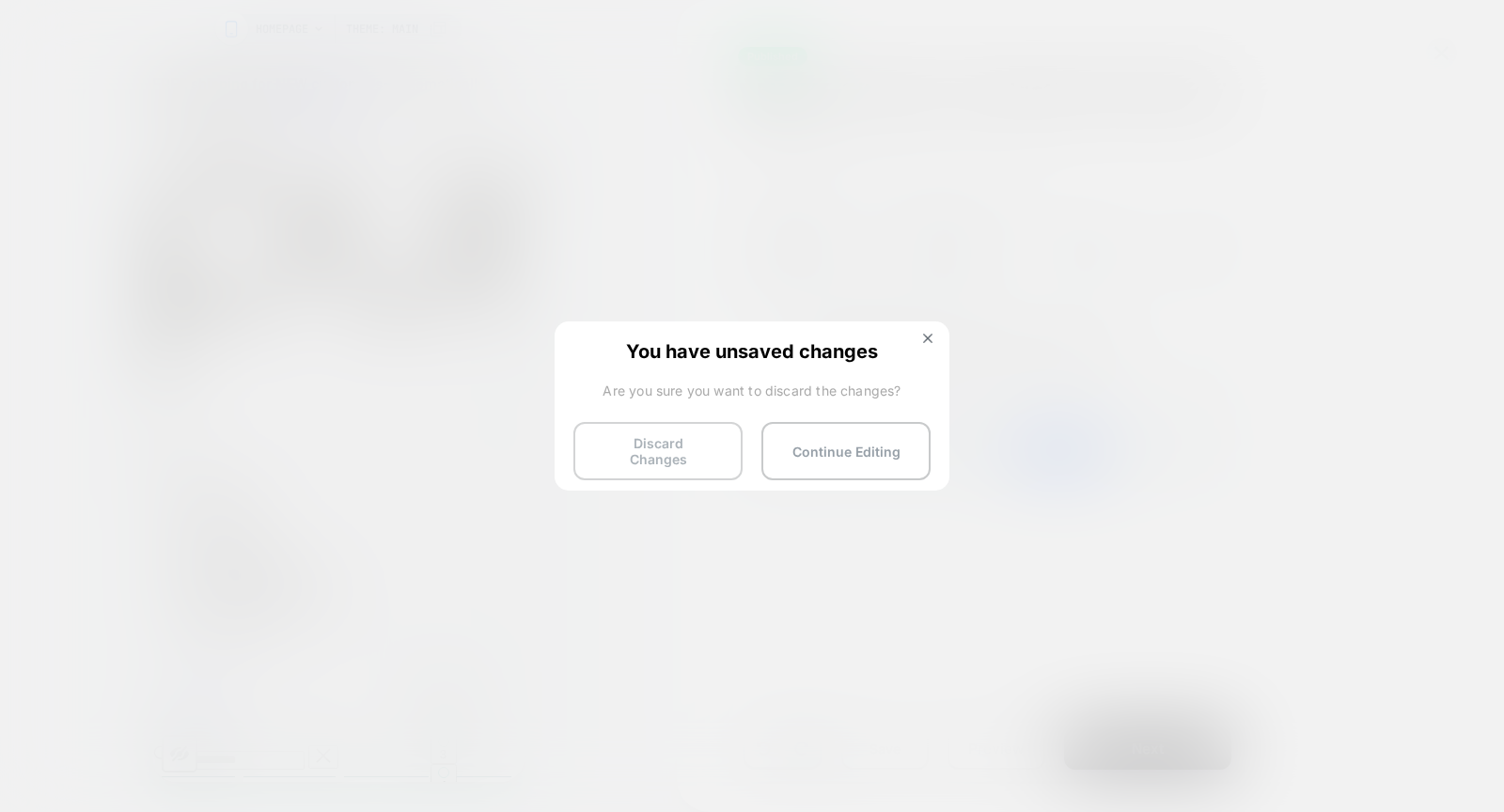
click at [641, 458] on button "Discard Changes" at bounding box center [658, 451] width 169 height 59
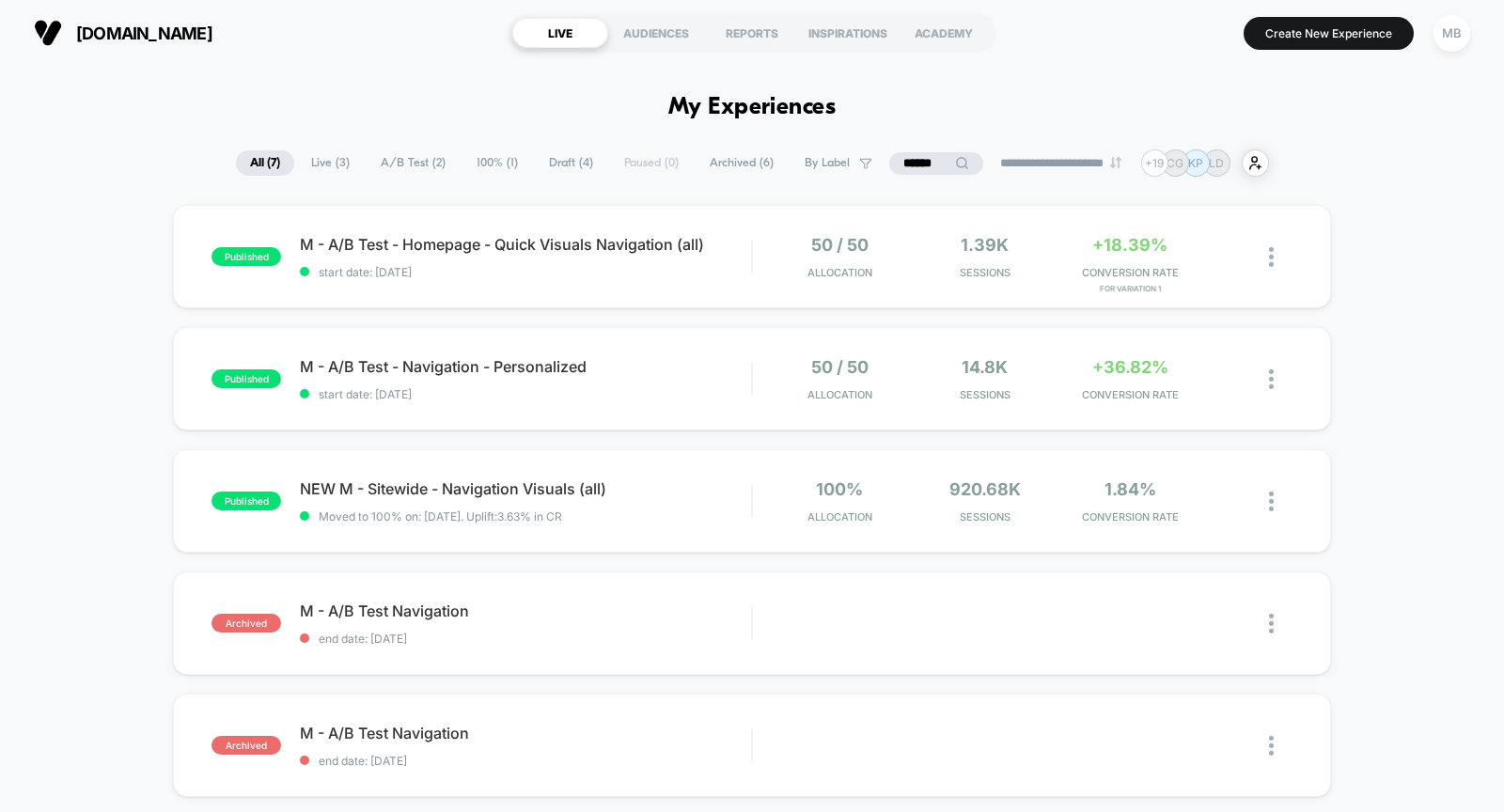
click at [892, 162] on input "******" at bounding box center [935, 164] width 94 height 23
click at [988, 172] on input "******" at bounding box center [936, 164] width 188 height 23
click at [497, 526] on div "published NEW M - Sitewide - Navigation Visuals (all) Moved to 100% on: 3/13/20…" at bounding box center [752, 501] width 1158 height 103
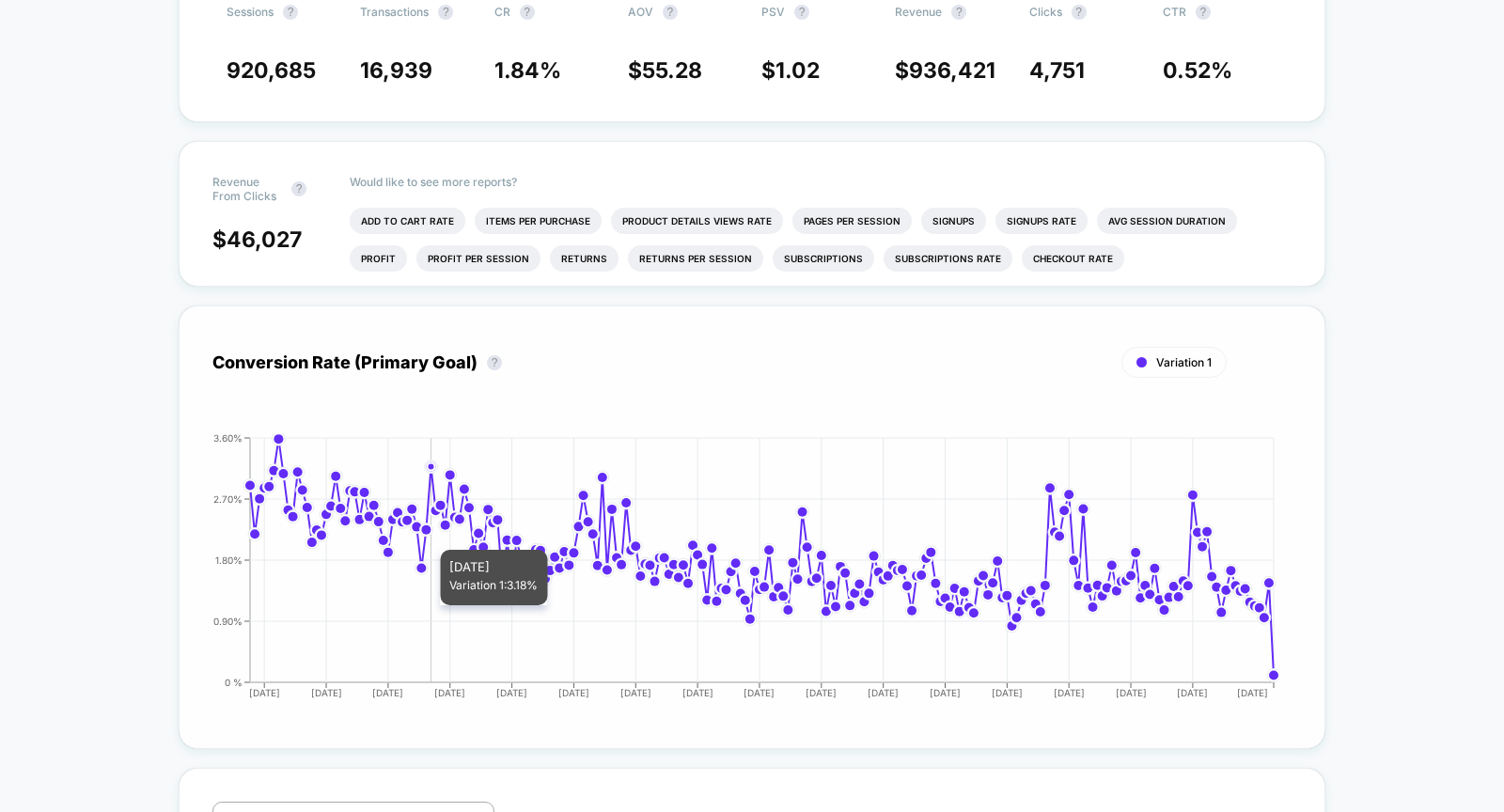
scroll to position [849, 0]
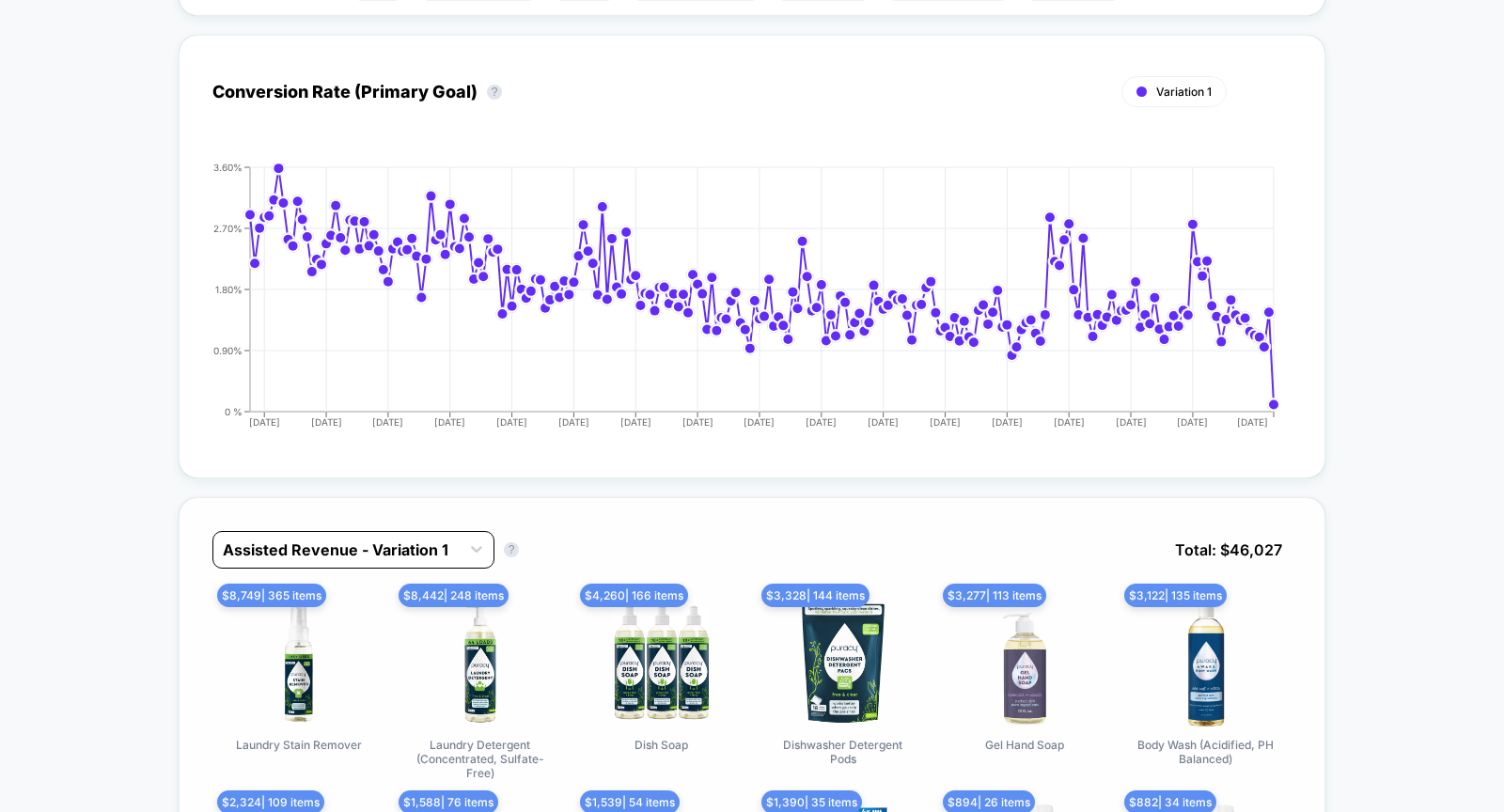
click at [417, 538] on div at bounding box center [336, 550] width 227 height 23
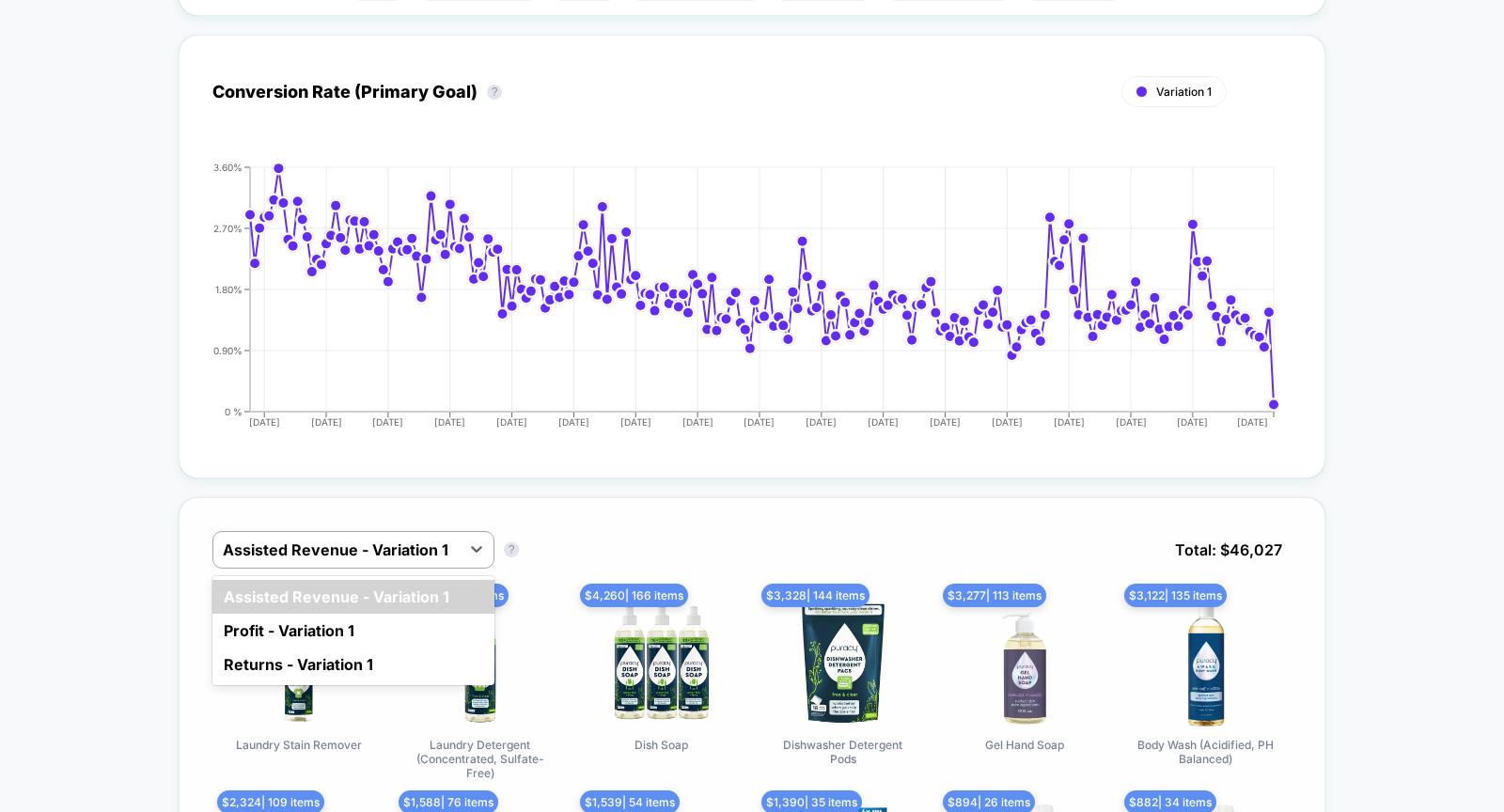
click at [710, 508] on div "option Assisted Revenue - Variation 1 focused, 1 of 3. 3 results available. Use…" at bounding box center [752, 751] width 1146 height 509
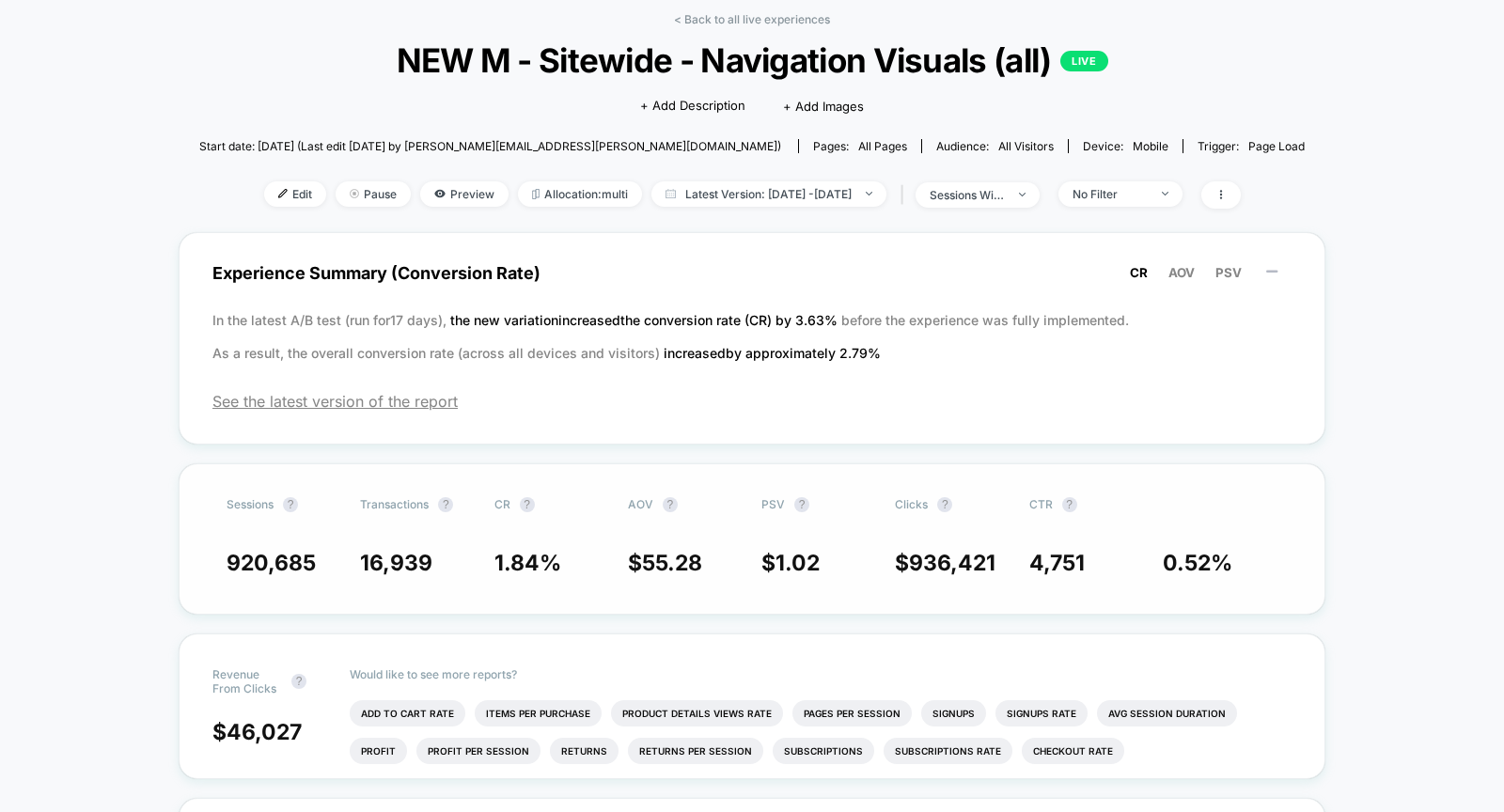
scroll to position [160, 0]
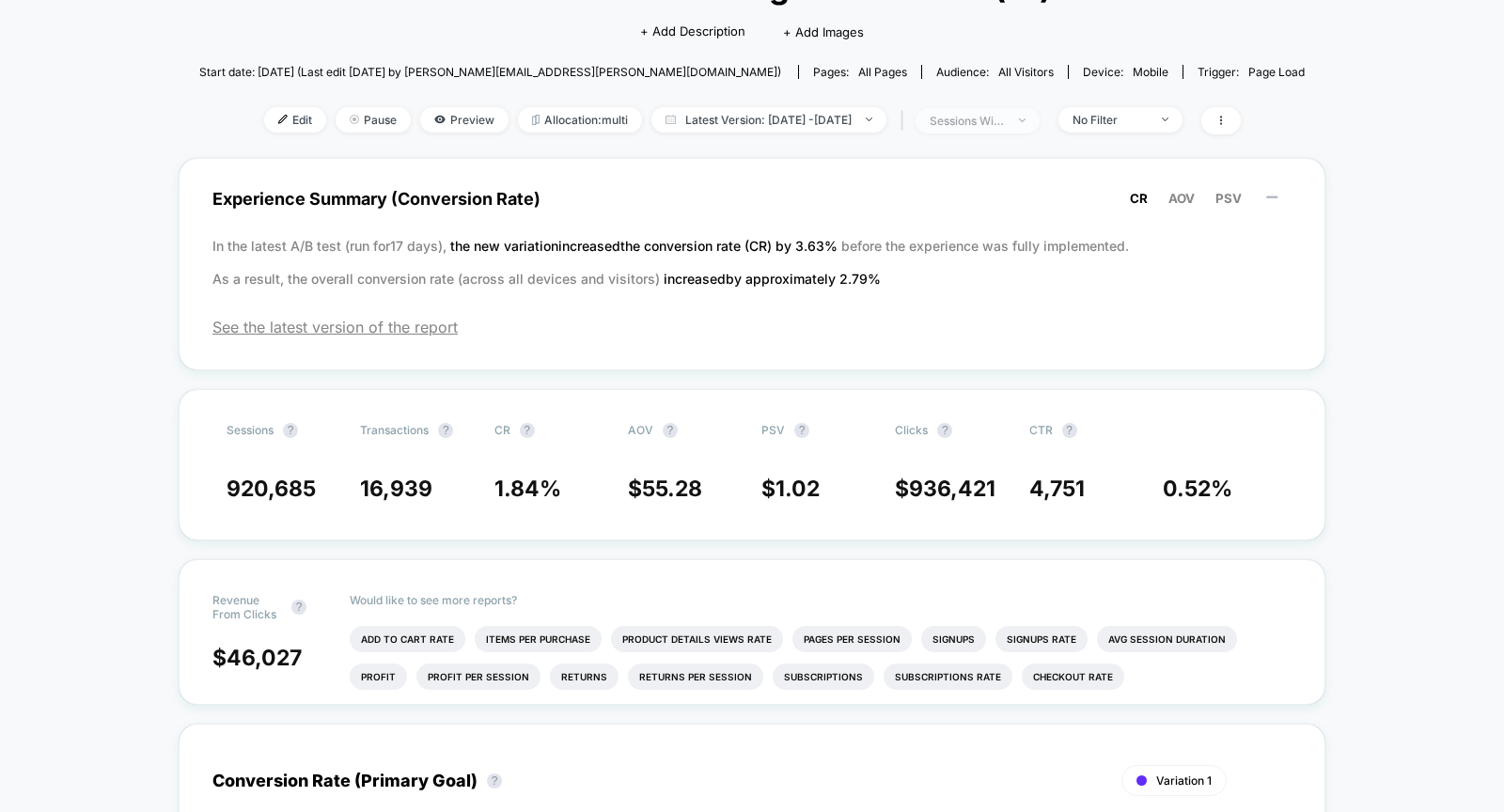
click at [998, 121] on div "sessions with impression" at bounding box center [966, 120] width 75 height 14
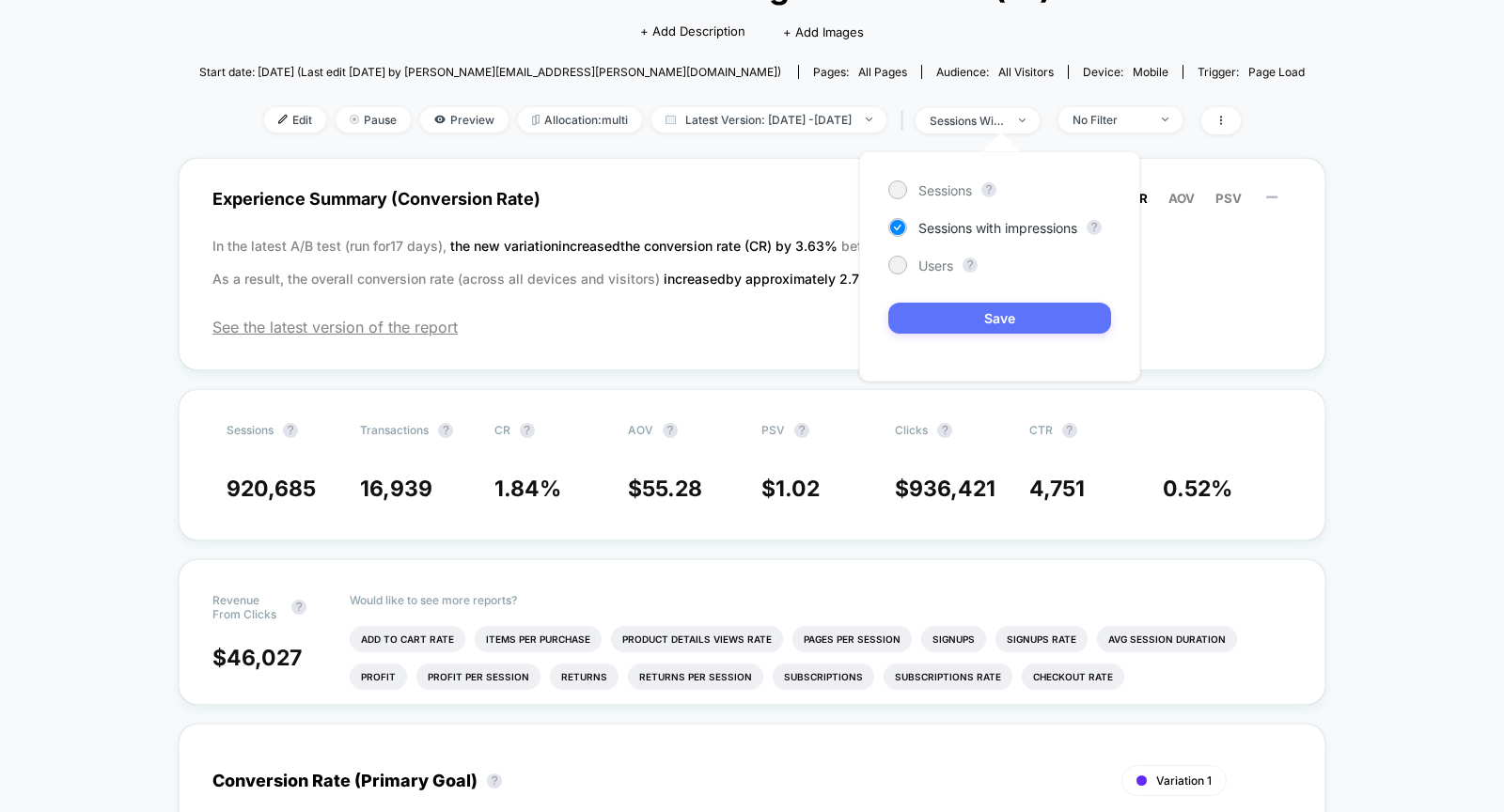
click at [998, 312] on button "Save" at bounding box center [999, 318] width 222 height 31
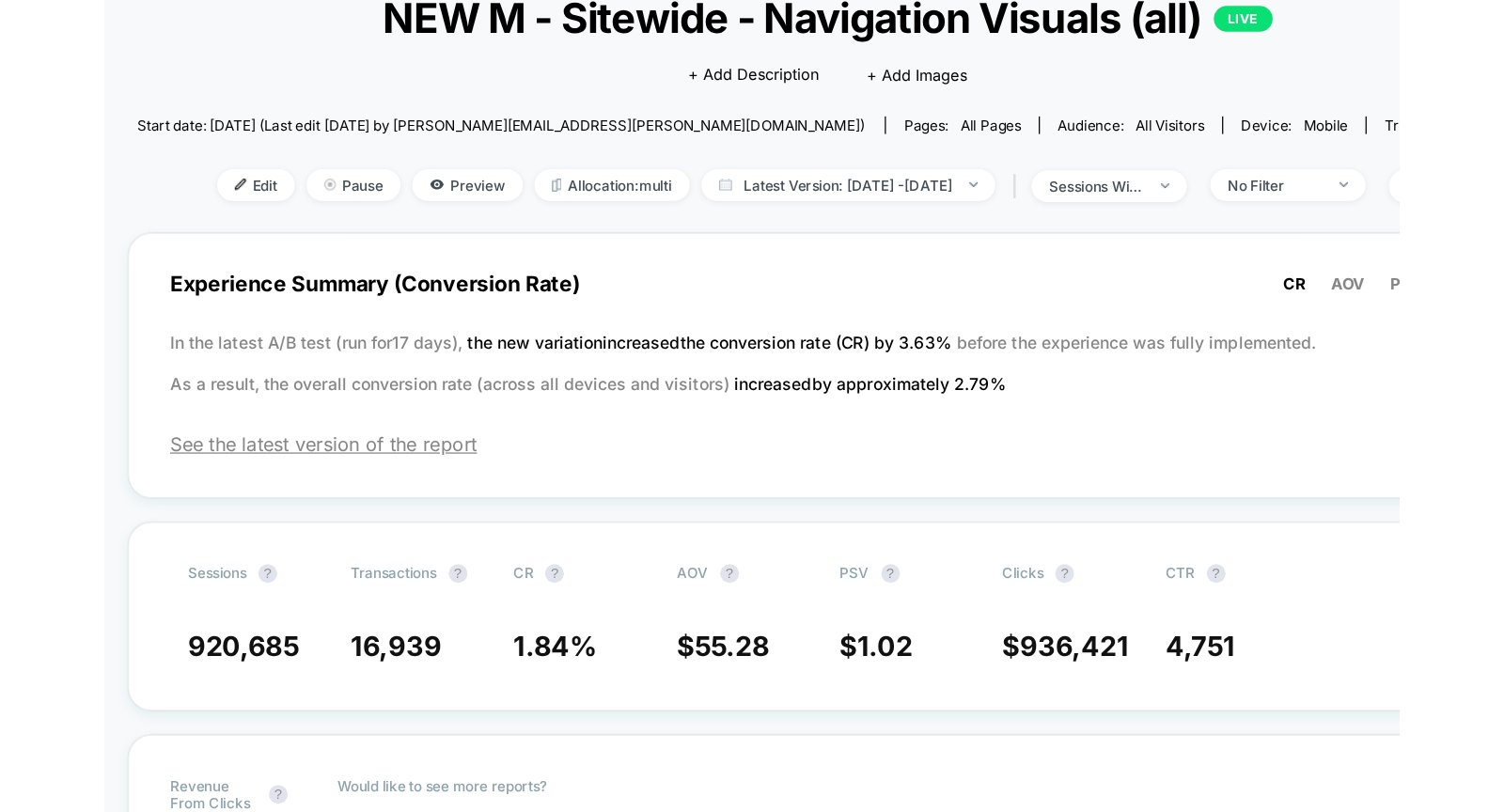
scroll to position [18, 0]
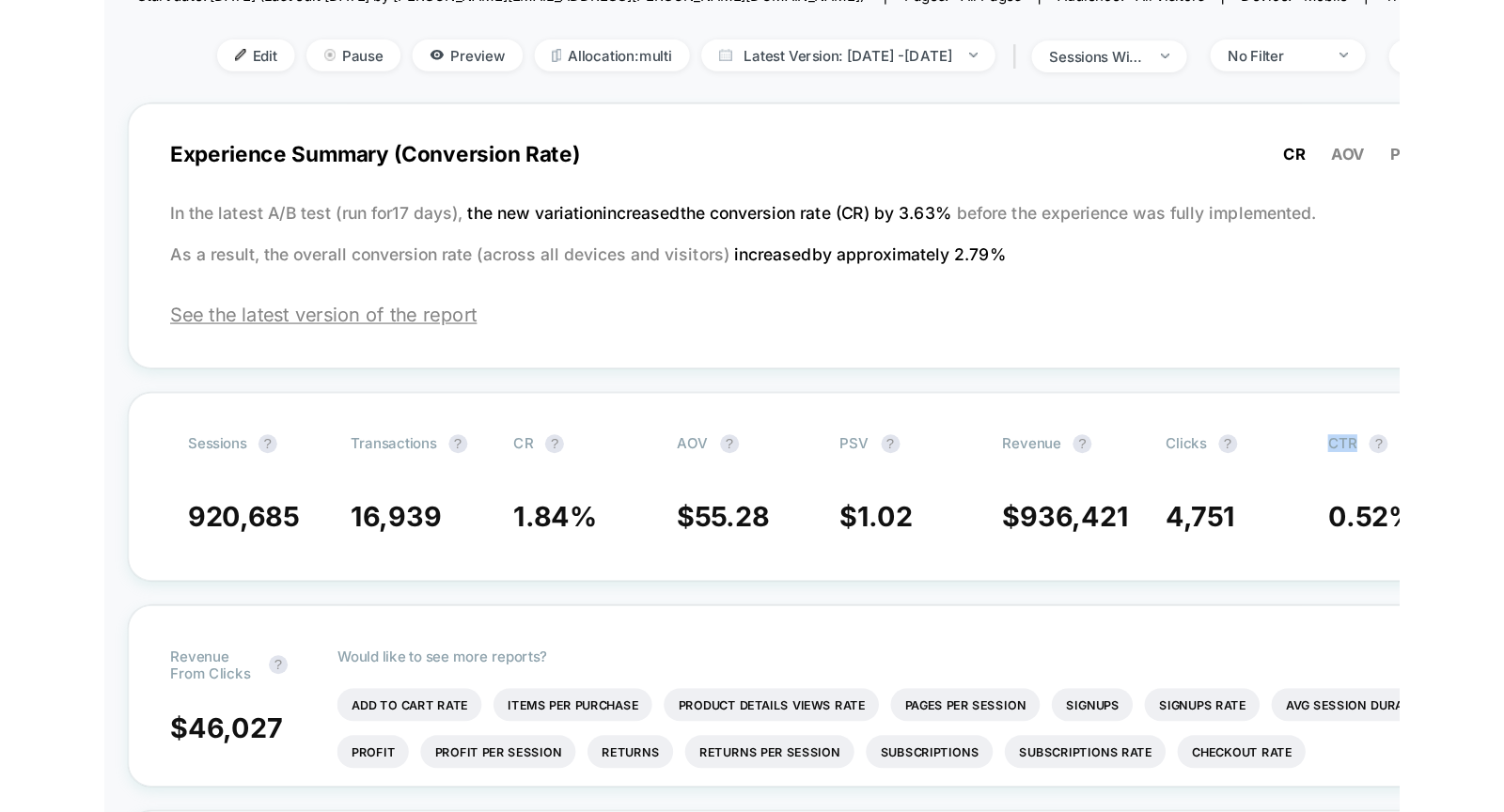
scroll to position [235, 0]
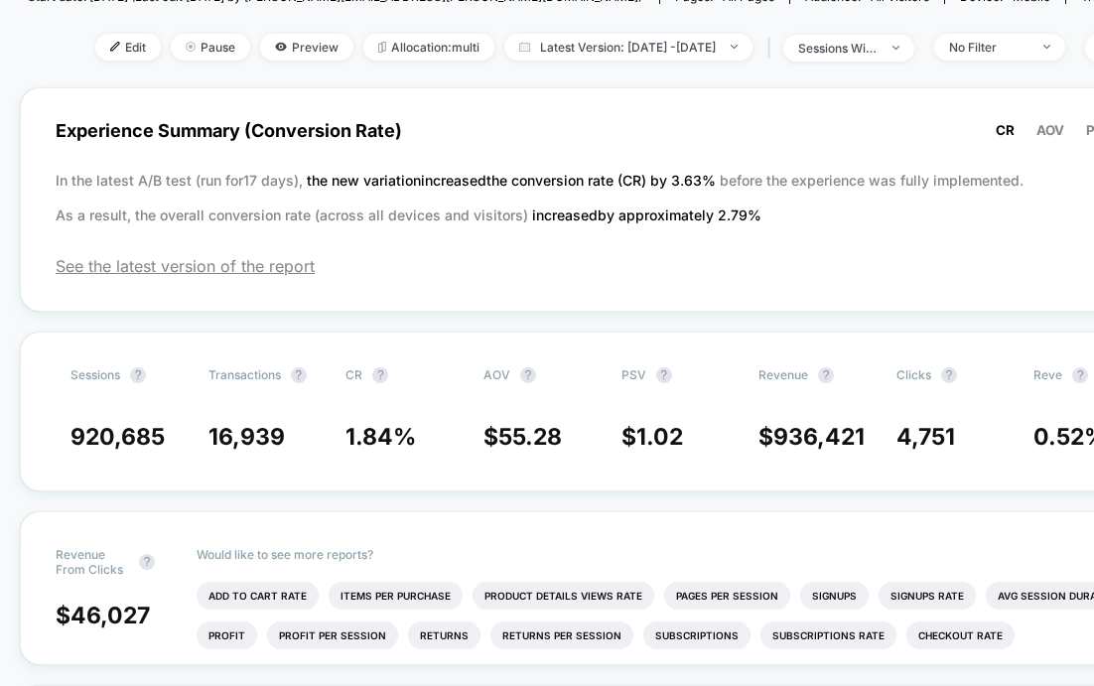
click at [1045, 401] on div "Sessions ? Transactions ? CR ? AOV ? PSV ? Revenue ? Clicks ? Reve ? 920,685 16…" at bounding box center [611, 412] width 1183 height 160
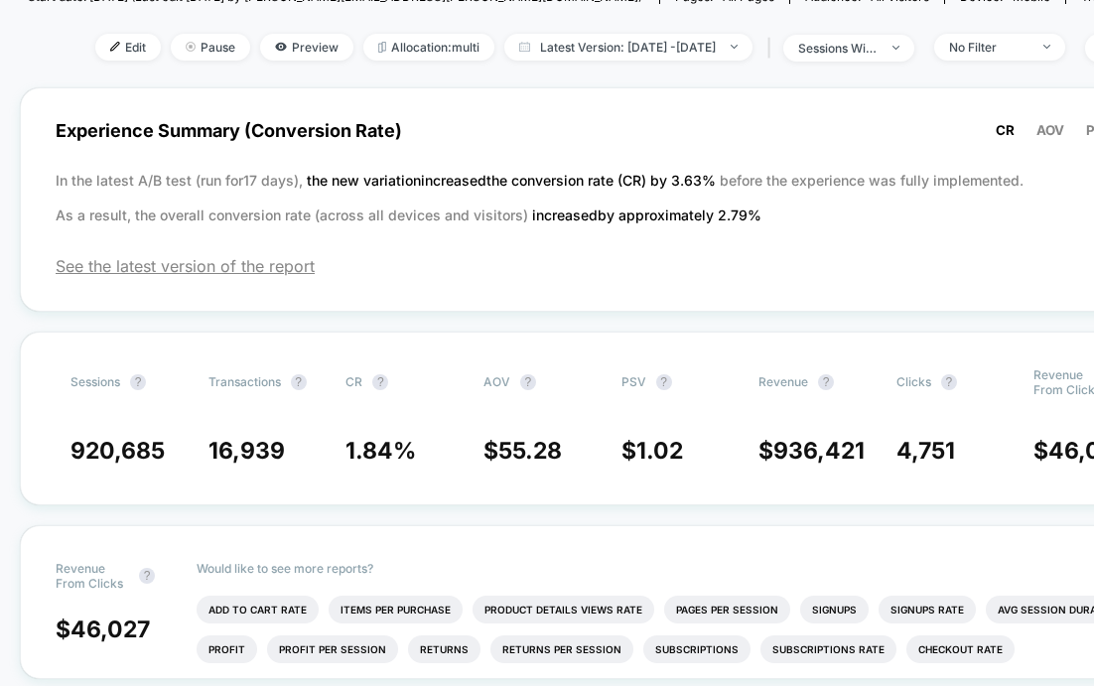
click at [988, 305] on div "Experience Summary (Conversion Rate) CR AOV PSV In the latest A/B test (run for…" at bounding box center [611, 199] width 1183 height 224
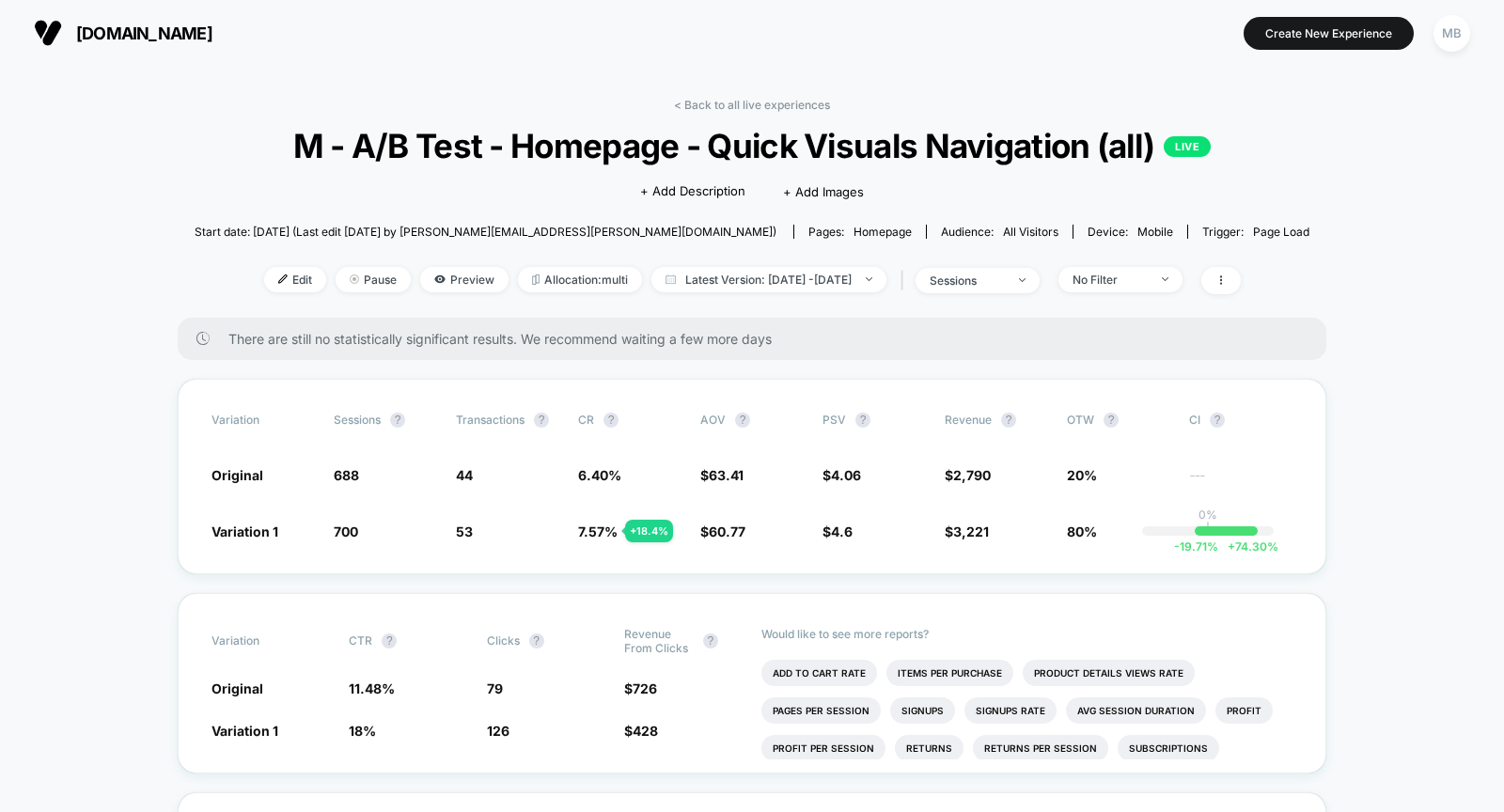
click at [143, 28] on span "[DOMAIN_NAME]" at bounding box center [144, 33] width 136 height 20
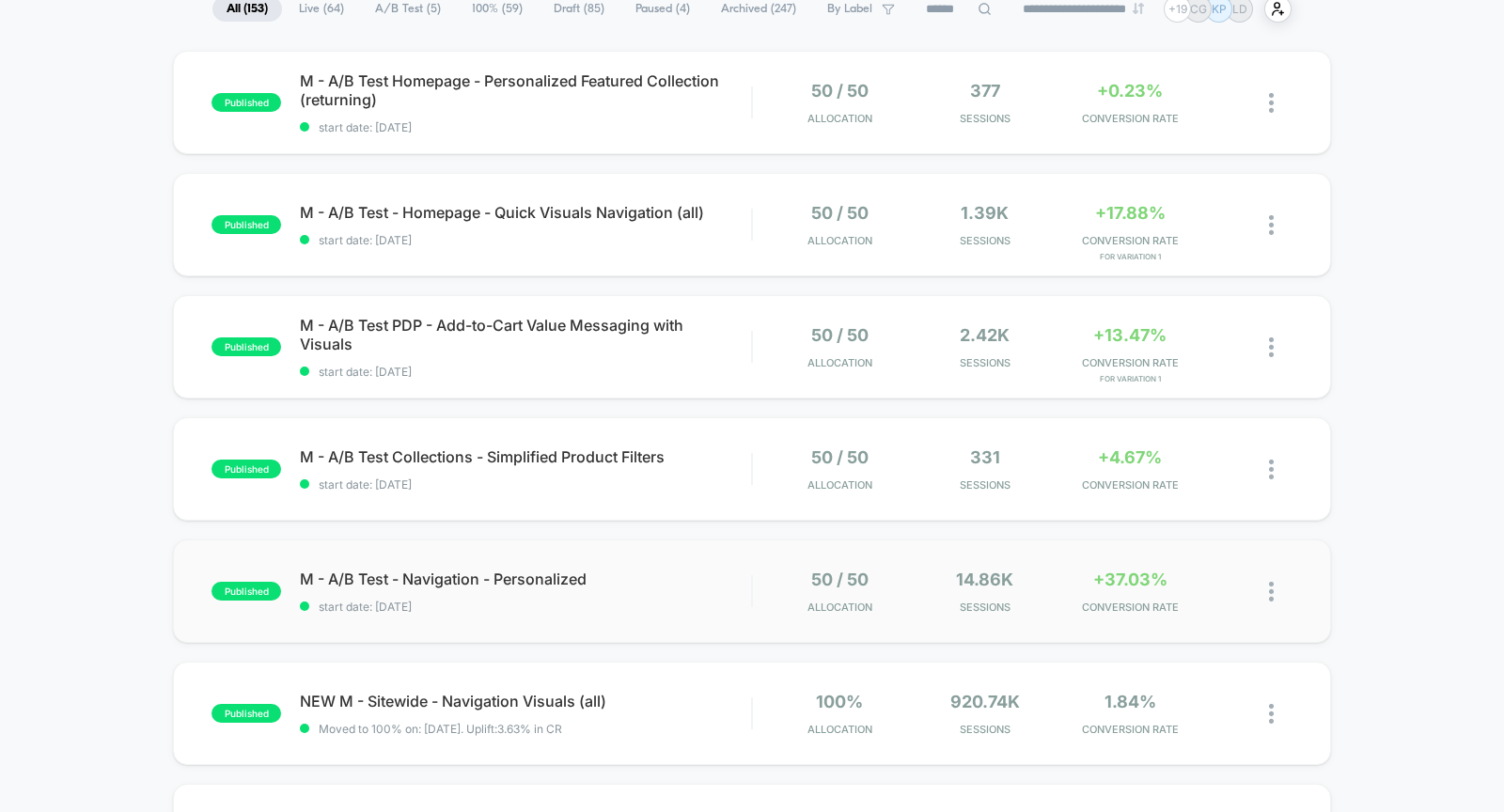
scroll to position [170, 0]
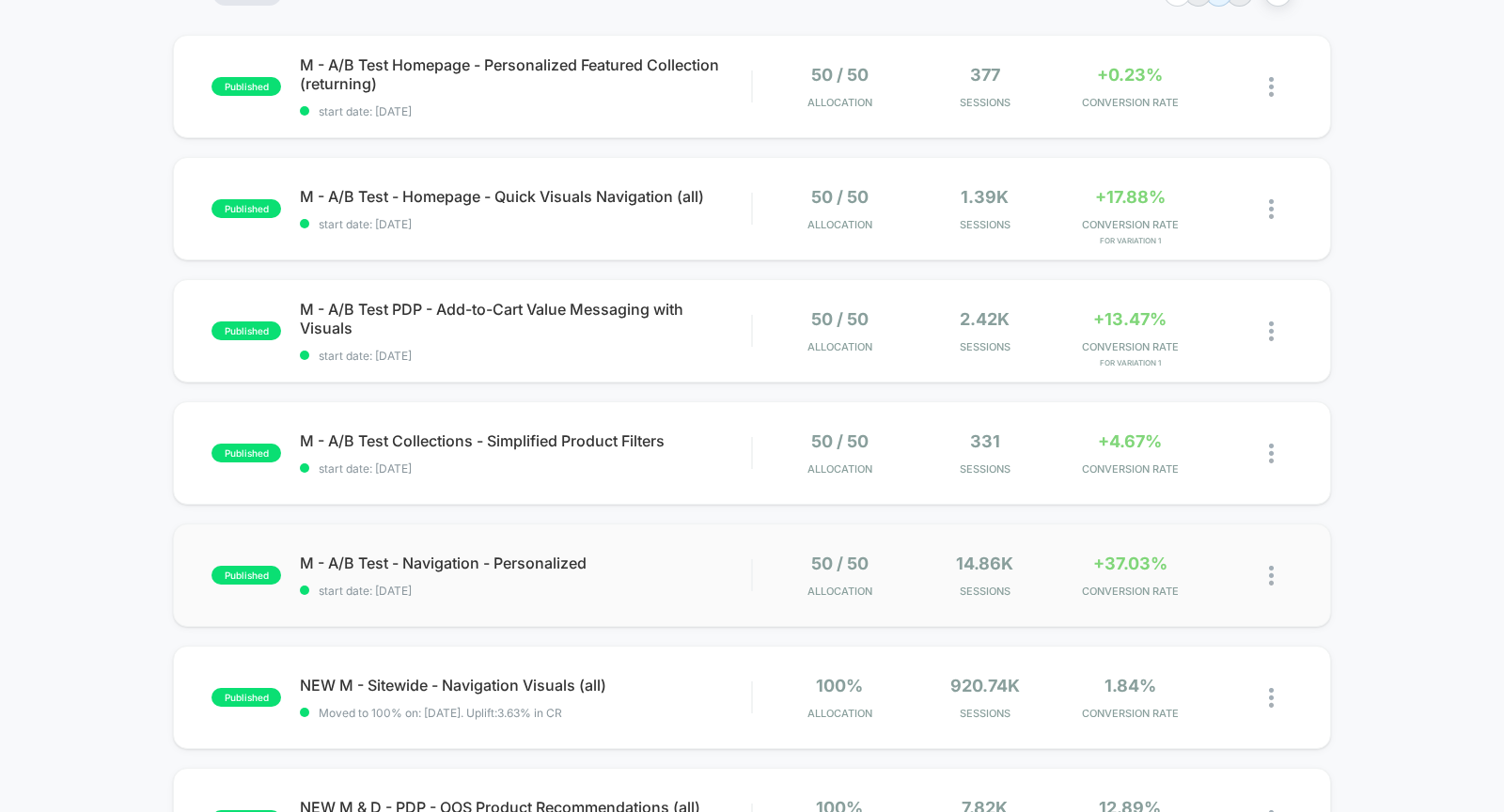
click at [641, 550] on div "published M - A/B Test - Navigation - Personalized start date: [DATE] 50 / 50 A…" at bounding box center [752, 574] width 1158 height 103
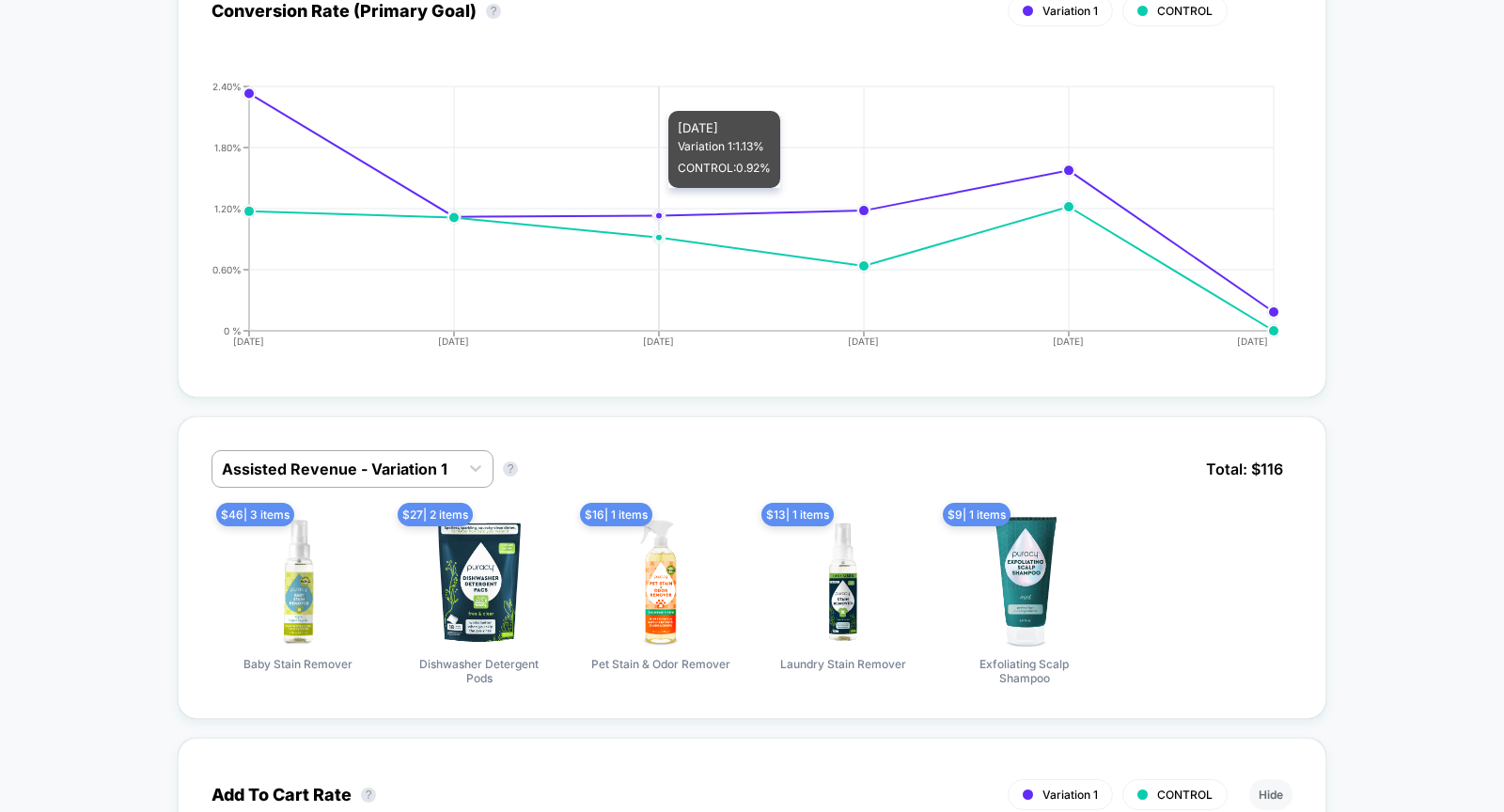
scroll to position [956, 0]
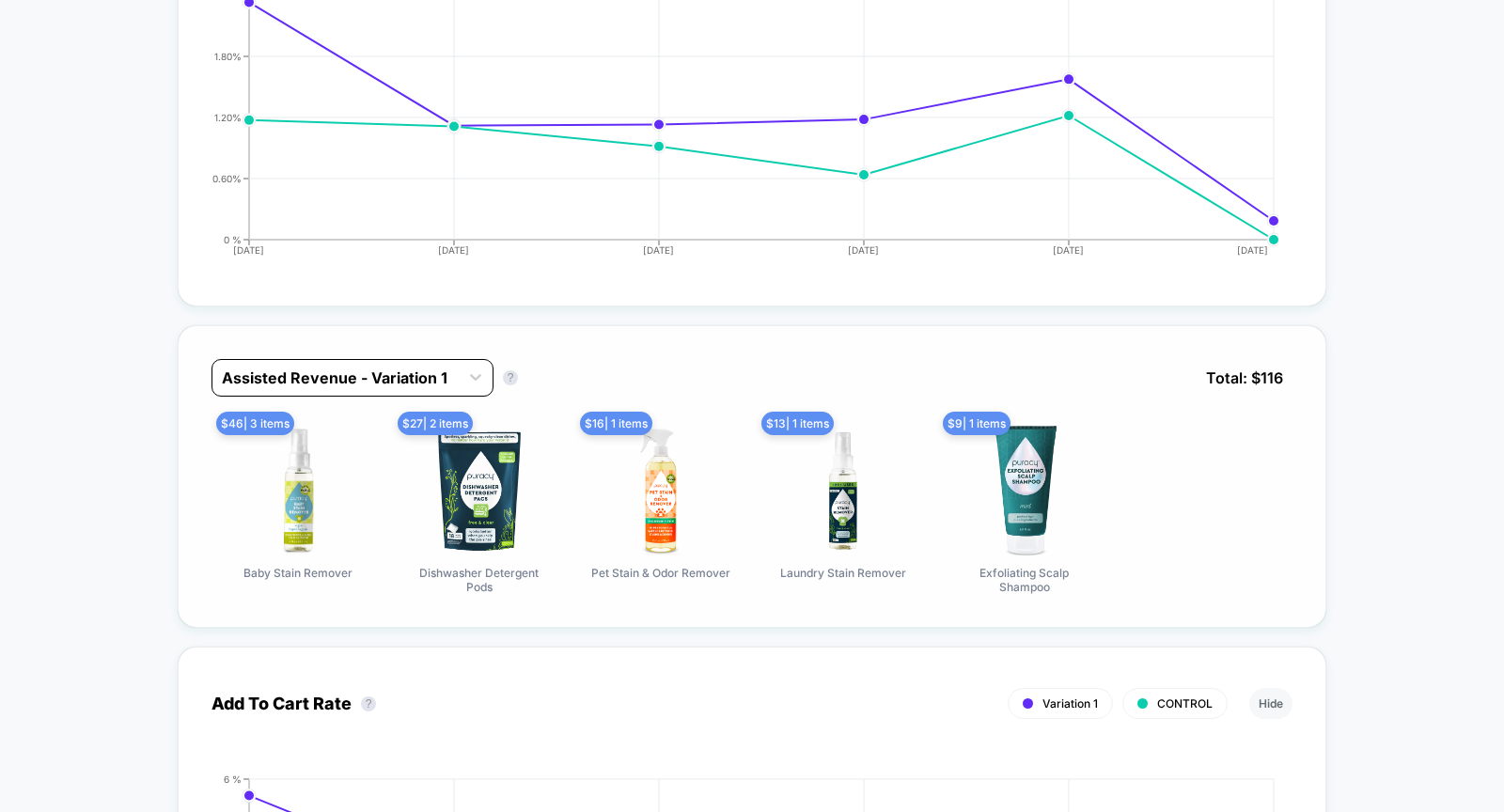
click at [287, 362] on div "Assisted Revenue - Variation 1" at bounding box center [335, 378] width 246 height 30
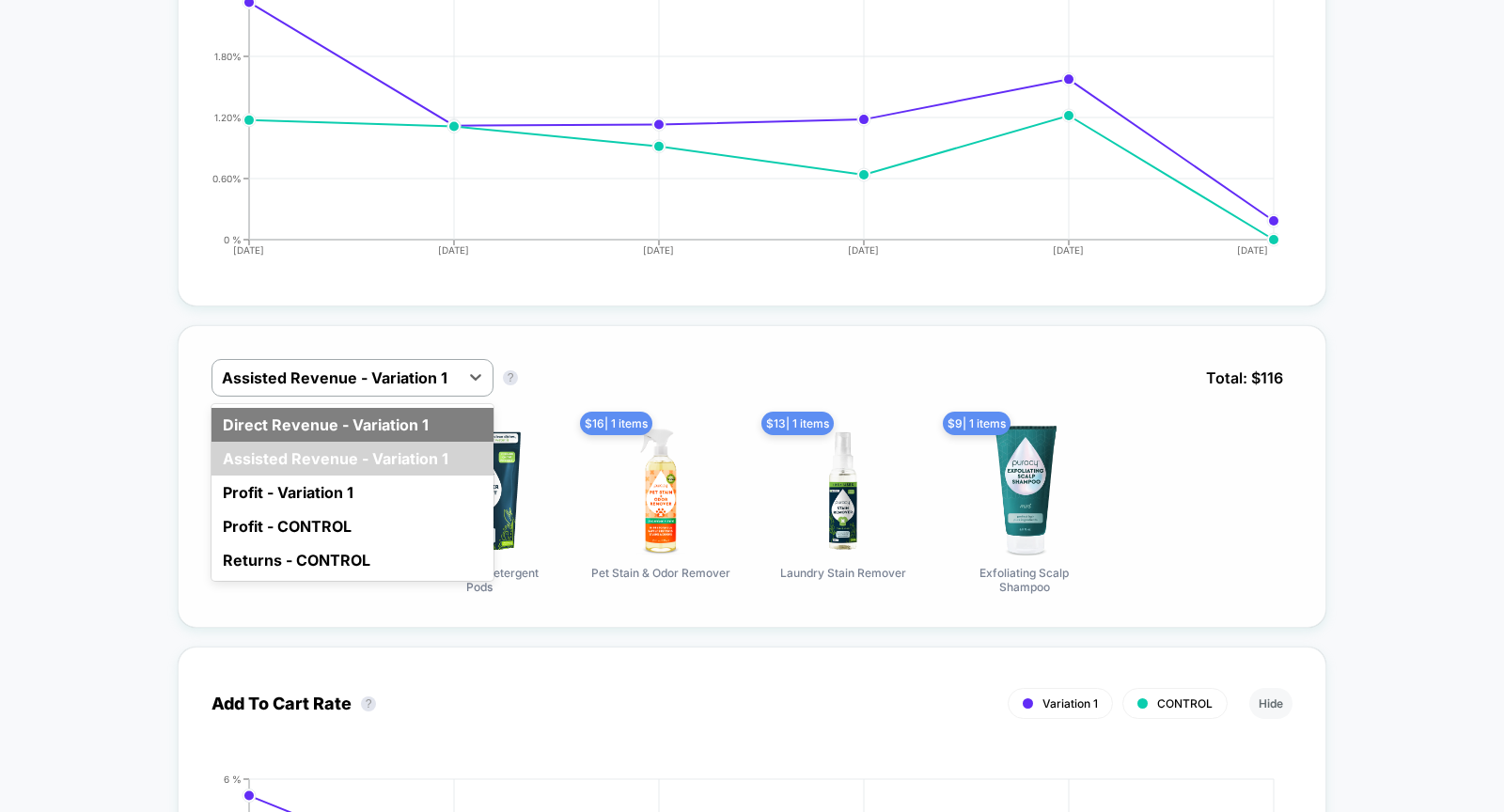
click at [309, 419] on div "Direct Revenue - Variation 1" at bounding box center [352, 425] width 282 height 34
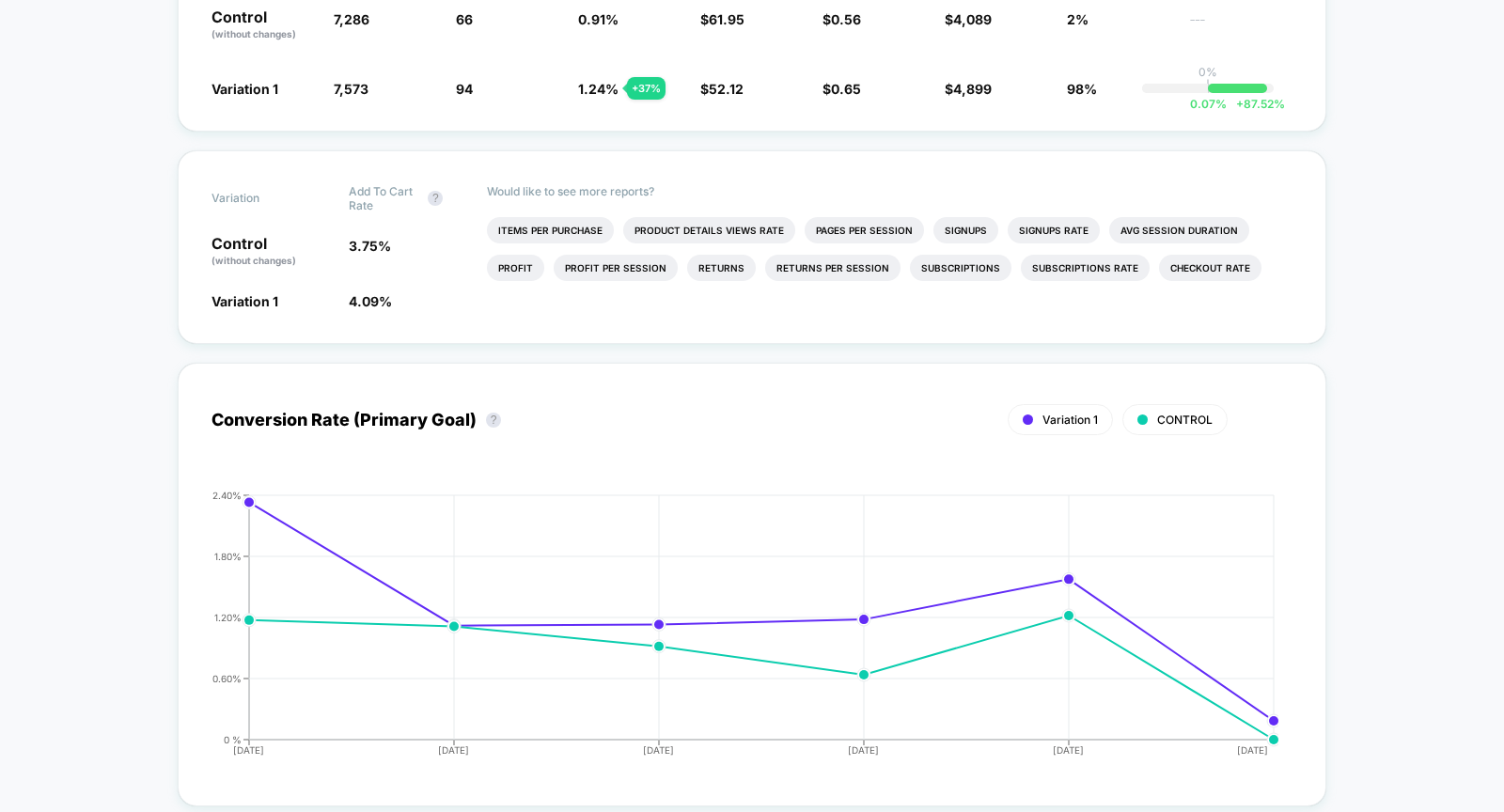
scroll to position [0, 0]
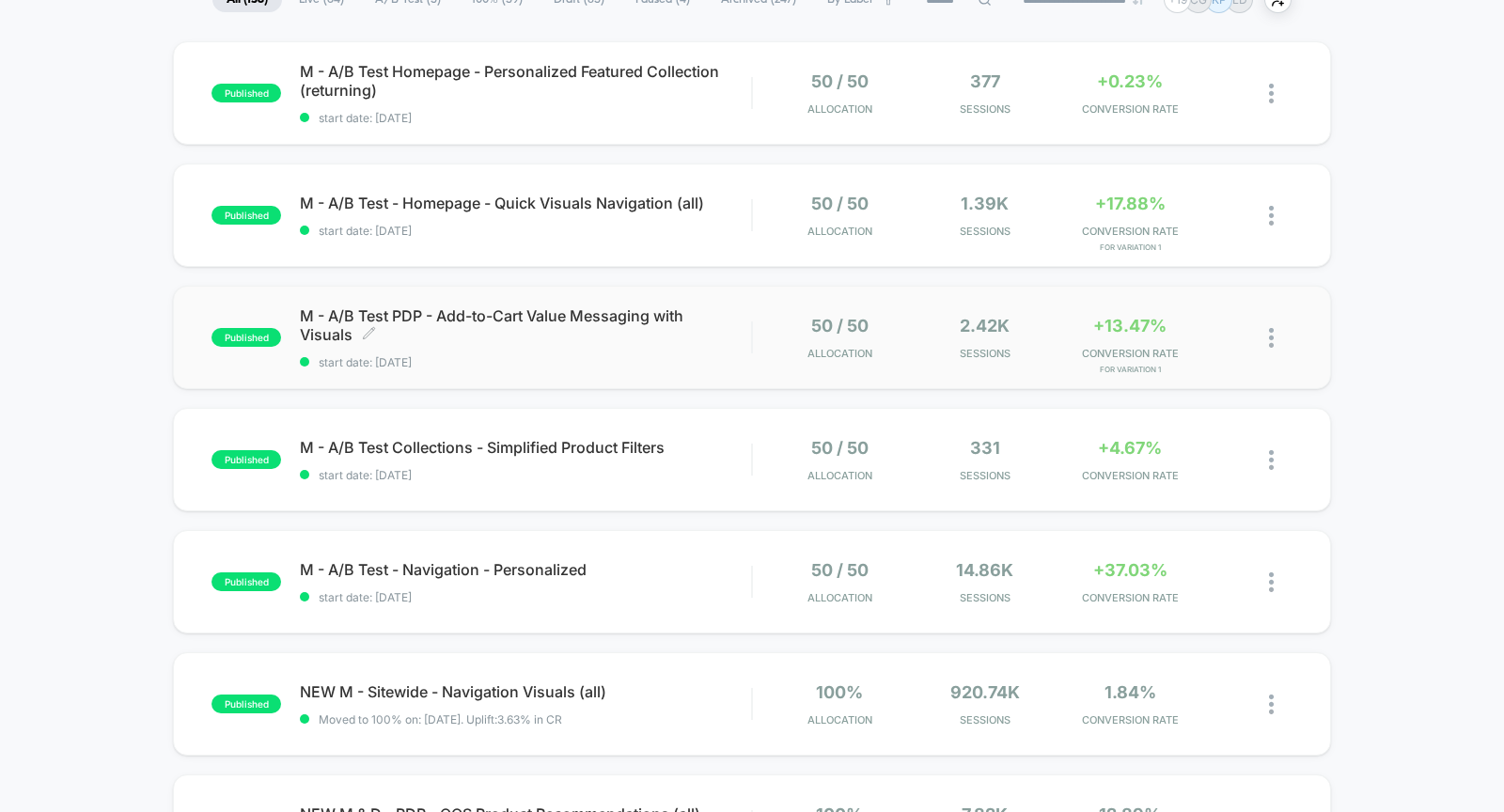
scroll to position [166, 0]
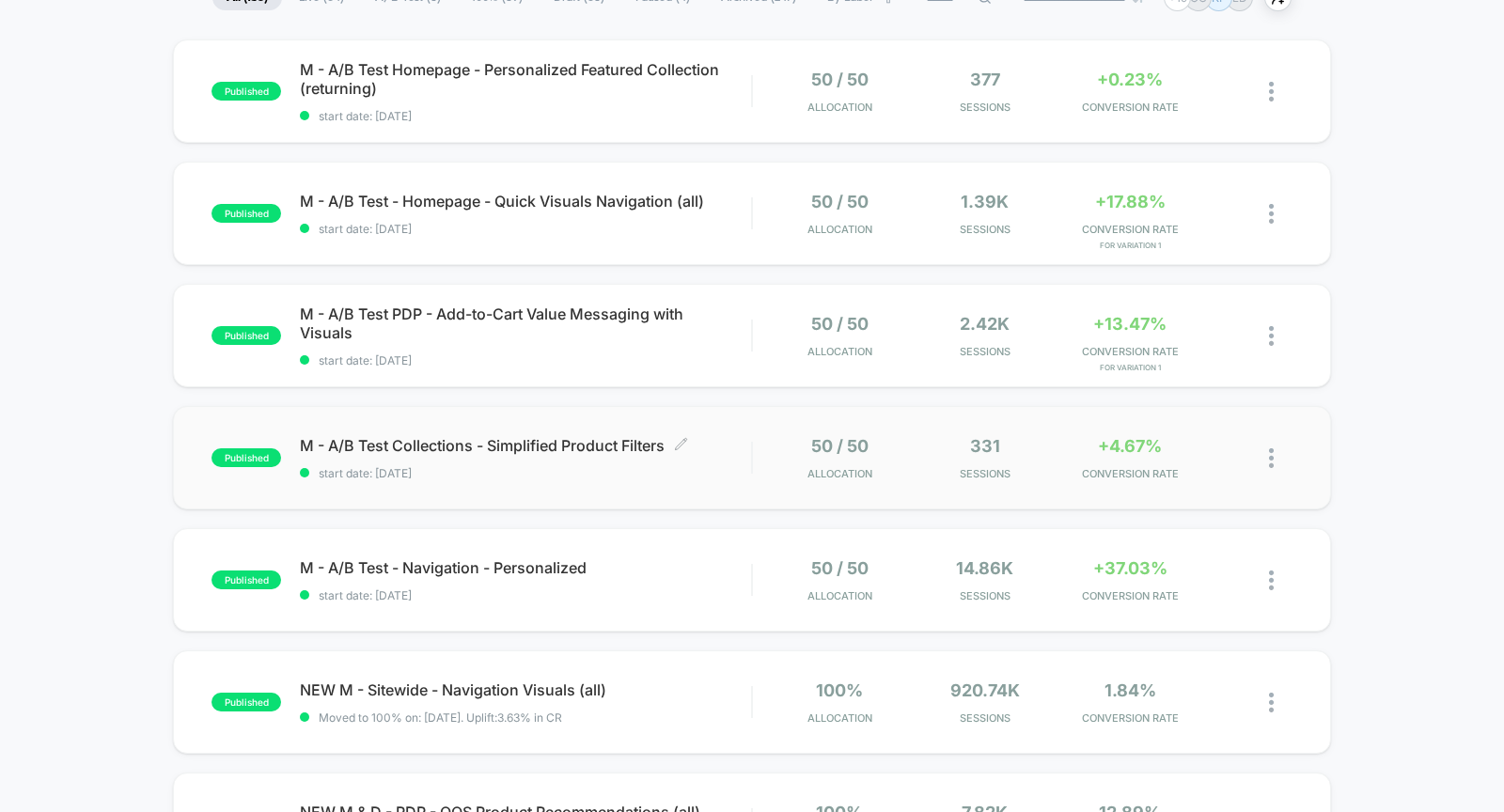
click at [559, 473] on span "start date: [DATE]" at bounding box center [525, 472] width 451 height 14
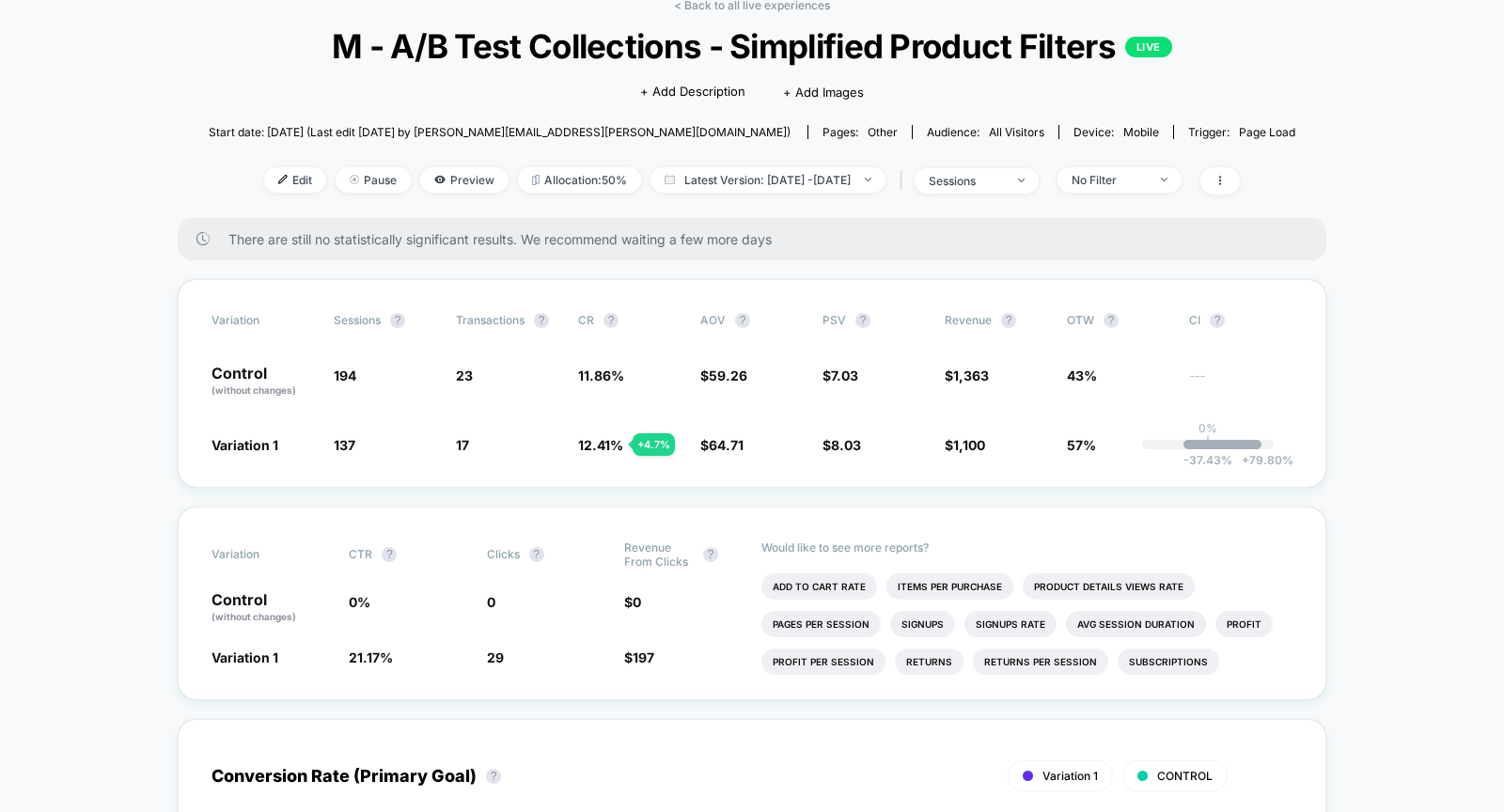
scroll to position [86, 0]
